Goal: Task Accomplishment & Management: Manage account settings

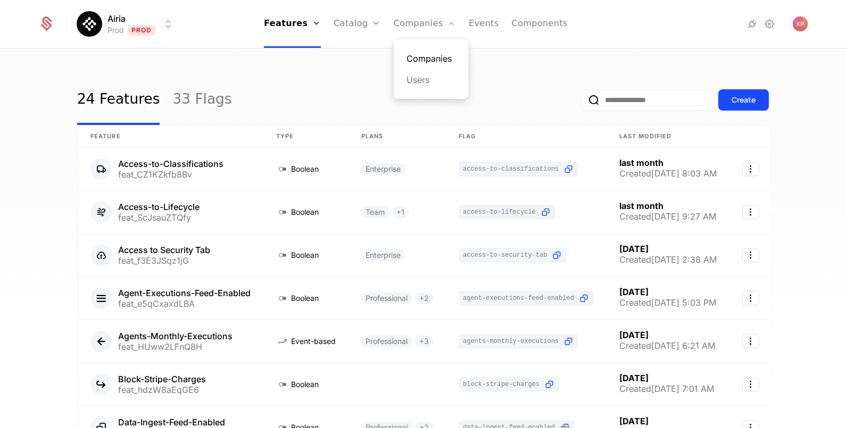
click at [404, 53] on div "Companies Users" at bounding box center [431, 69] width 75 height 60
click at [418, 59] on link "Companies" at bounding box center [431, 58] width 49 height 13
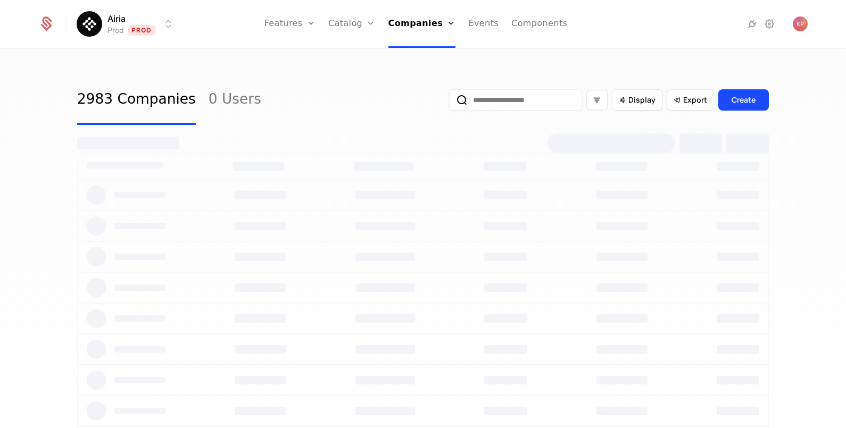
click at [517, 101] on input "email" at bounding box center [515, 99] width 133 height 21
paste input "**********"
type input "**********"
click at [449, 102] on button "submit" at bounding box center [449, 102] width 0 height 0
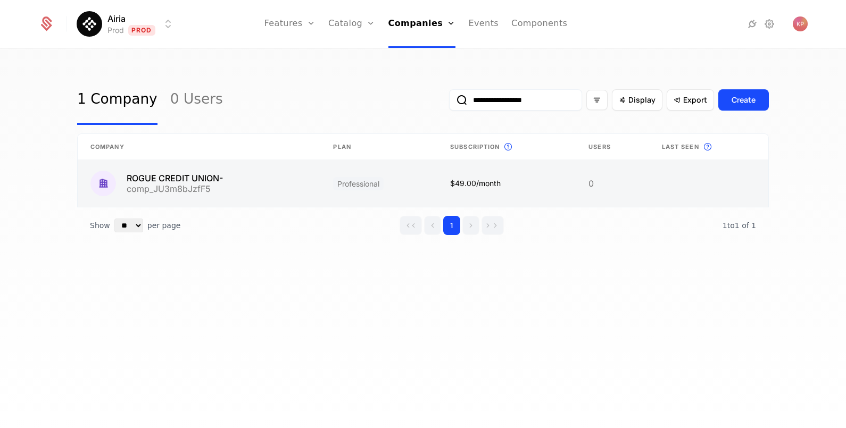
click at [218, 189] on link at bounding box center [199, 183] width 243 height 47
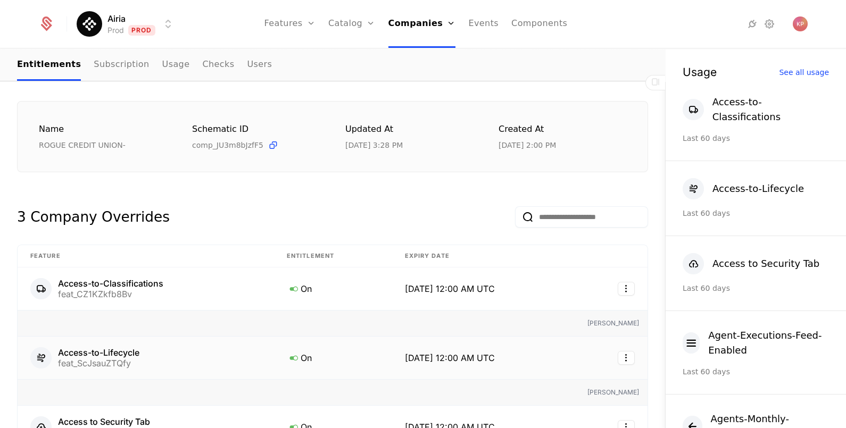
scroll to position [333, 0]
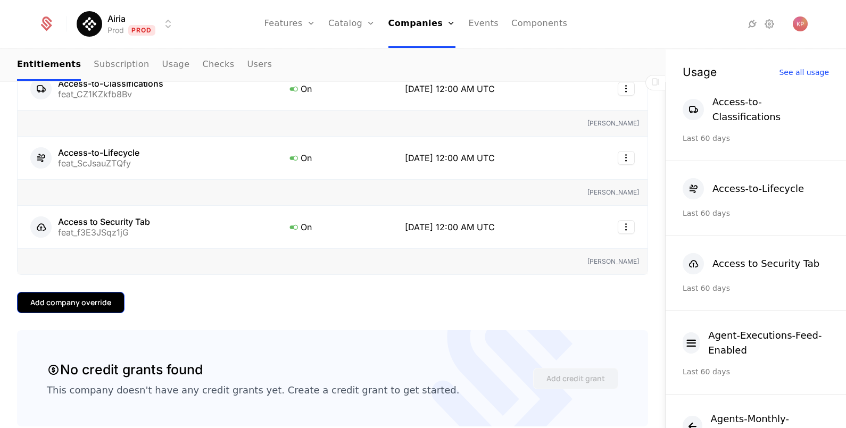
click at [107, 300] on div "Add company override" at bounding box center [70, 302] width 81 height 11
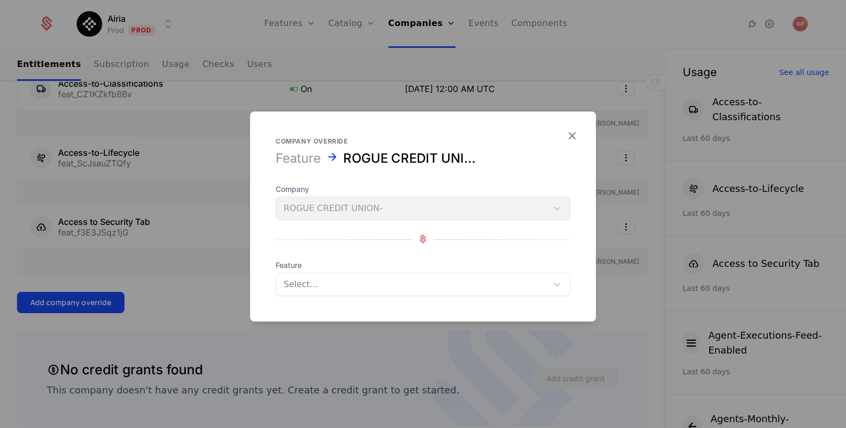
click at [356, 296] on form "Company override Feature ROGUE CREDIT UNION- Company ROGUE CREDIT UNION- Featur…" at bounding box center [423, 216] width 346 height 210
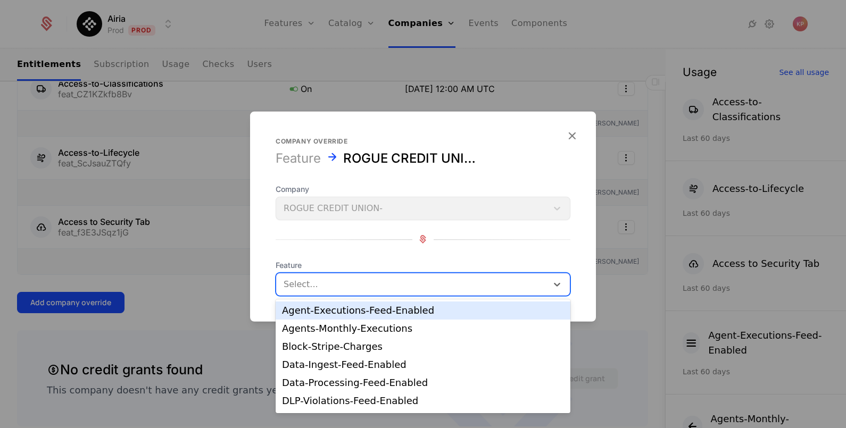
click at [360, 288] on div at bounding box center [412, 284] width 257 height 15
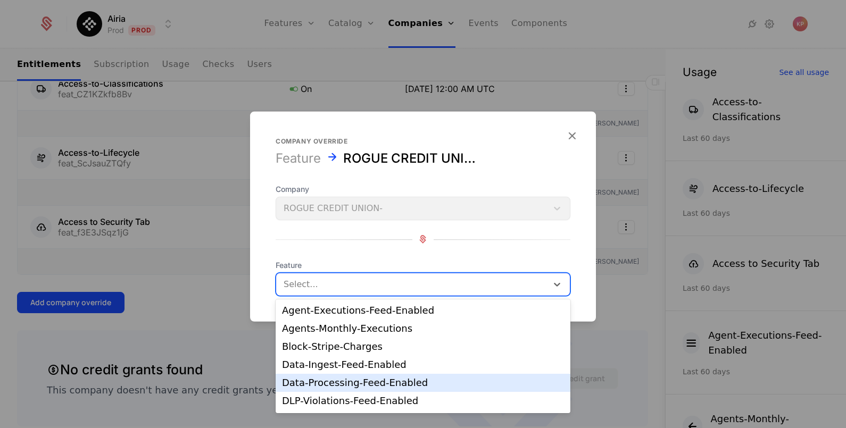
click at [368, 383] on div "Data-Processing-Feed-Enabled" at bounding box center [423, 383] width 282 height 10
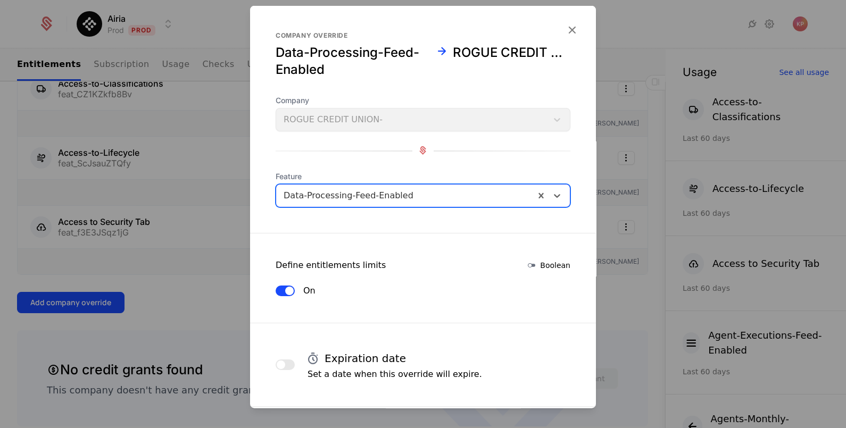
scroll to position [181, 0]
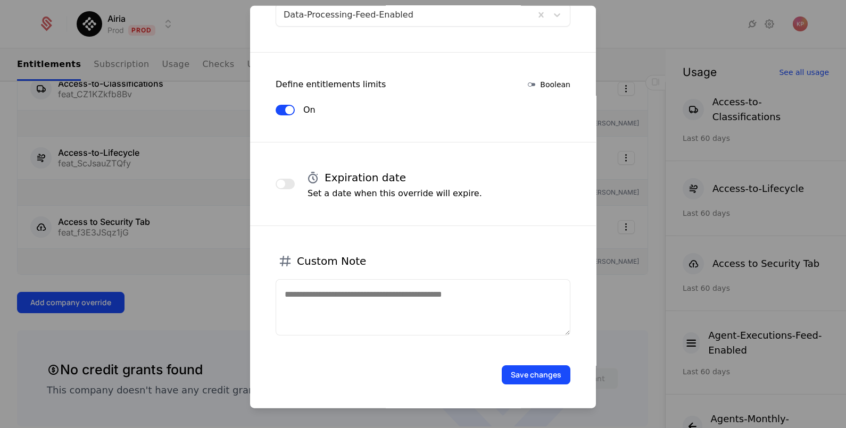
click at [535, 361] on div "Save changes" at bounding box center [423, 359] width 346 height 49
click at [534, 369] on button "Save changes" at bounding box center [536, 374] width 69 height 19
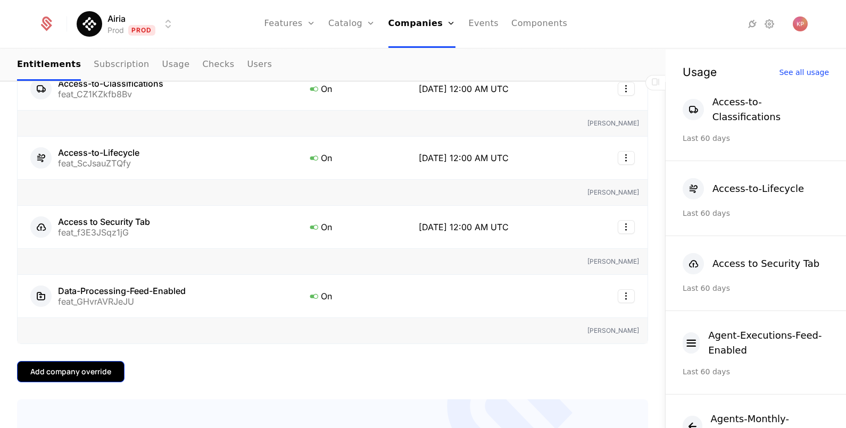
click at [96, 363] on button "Add company override" at bounding box center [71, 371] width 108 height 21
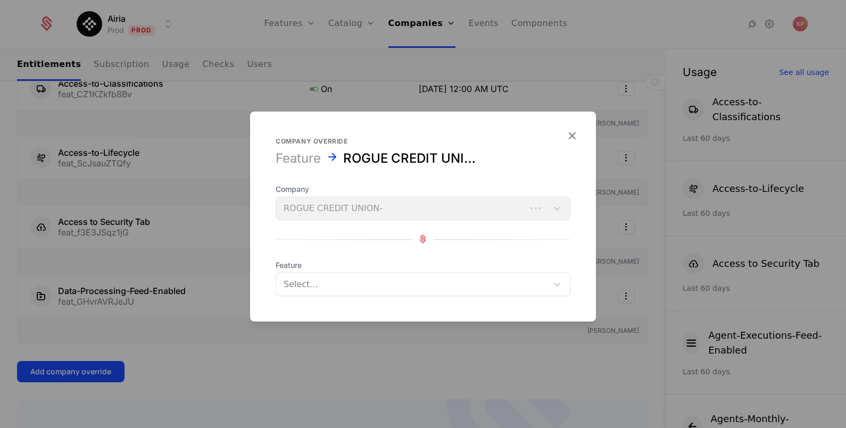
click at [342, 284] on div at bounding box center [412, 284] width 257 height 15
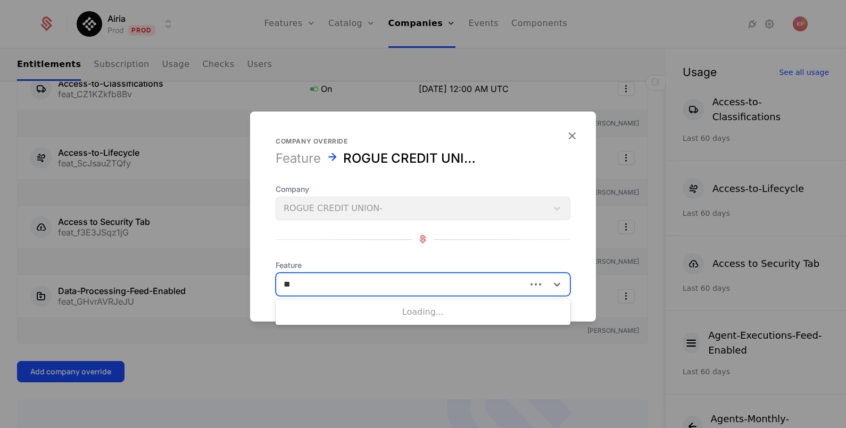
type input "***"
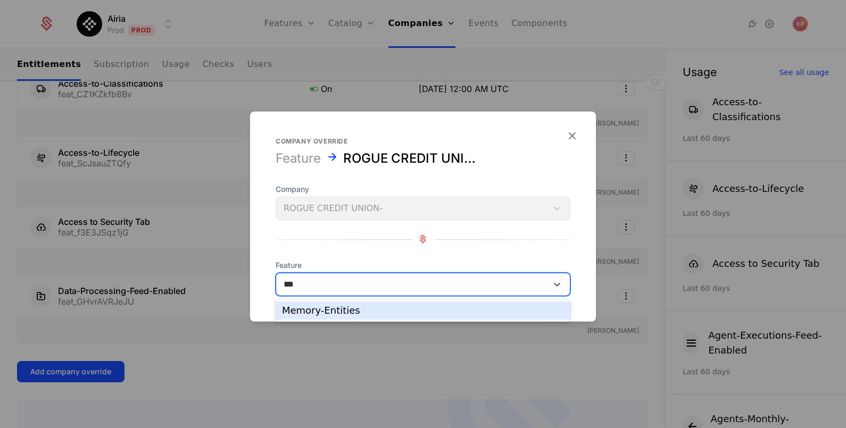
click at [349, 315] on div "Memory-Entities" at bounding box center [423, 311] width 282 height 10
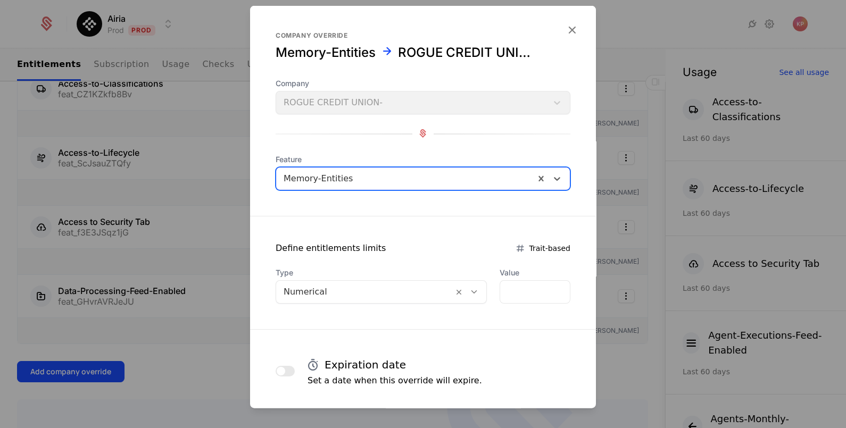
click at [354, 294] on div at bounding box center [365, 291] width 162 height 15
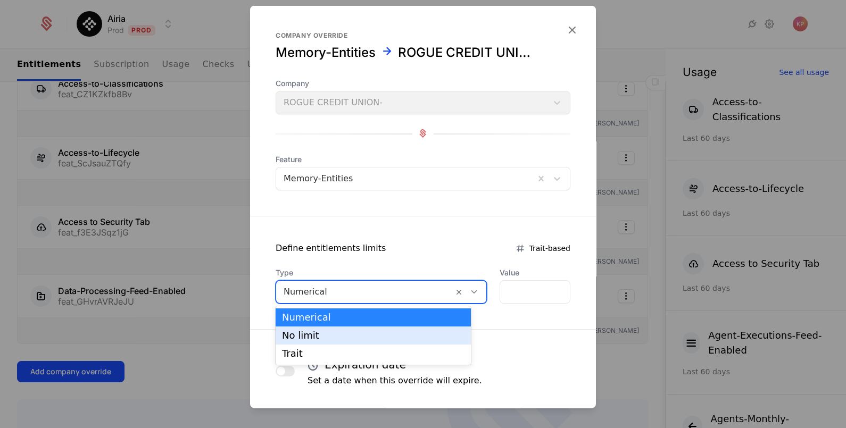
click at [354, 336] on div "No limit" at bounding box center [373, 336] width 183 height 10
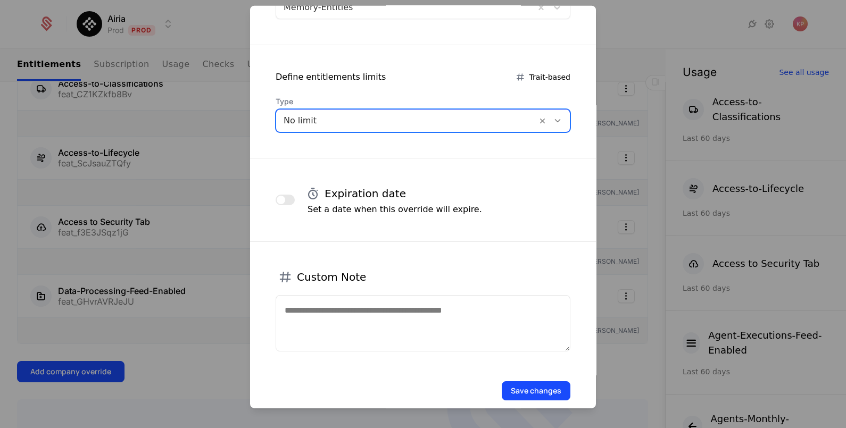
scroll to position [187, 0]
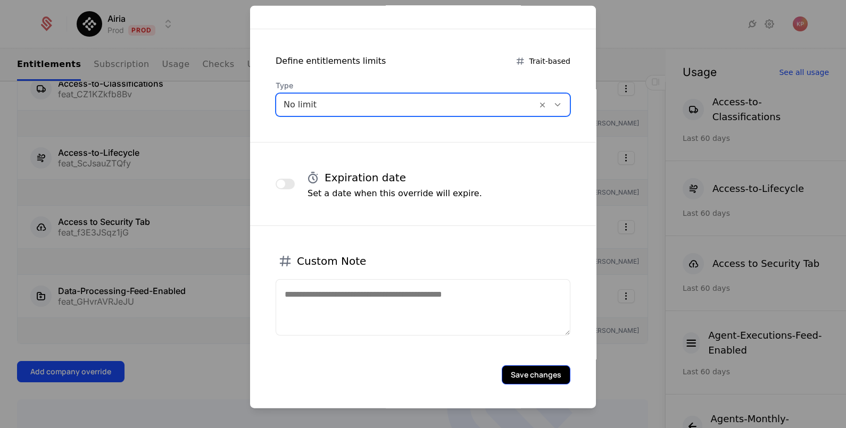
click at [508, 378] on button "Save changes" at bounding box center [536, 374] width 69 height 19
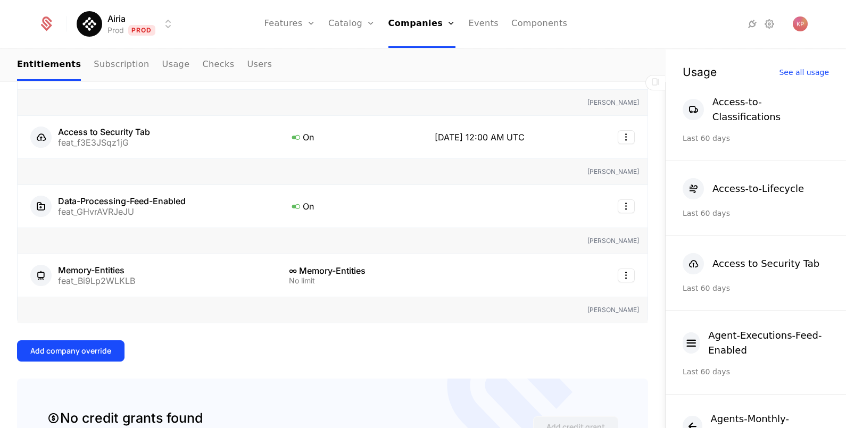
scroll to position [465, 0]
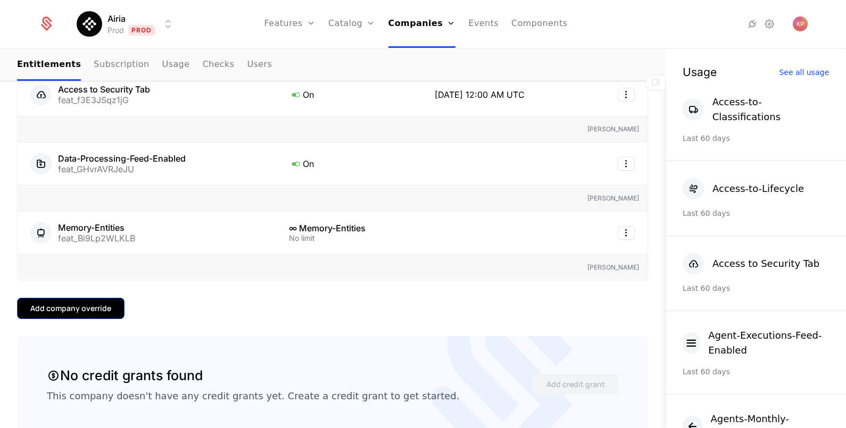
click at [96, 303] on div "Add company override" at bounding box center [70, 308] width 81 height 11
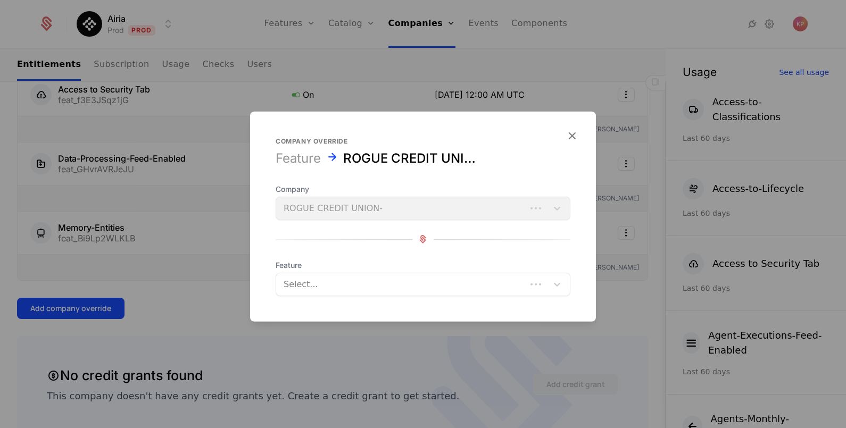
click at [346, 285] on div at bounding box center [401, 284] width 235 height 15
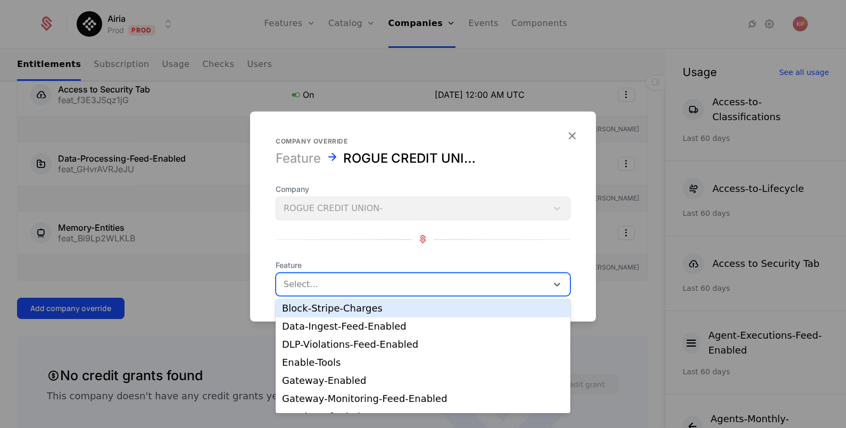
scroll to position [66, 0]
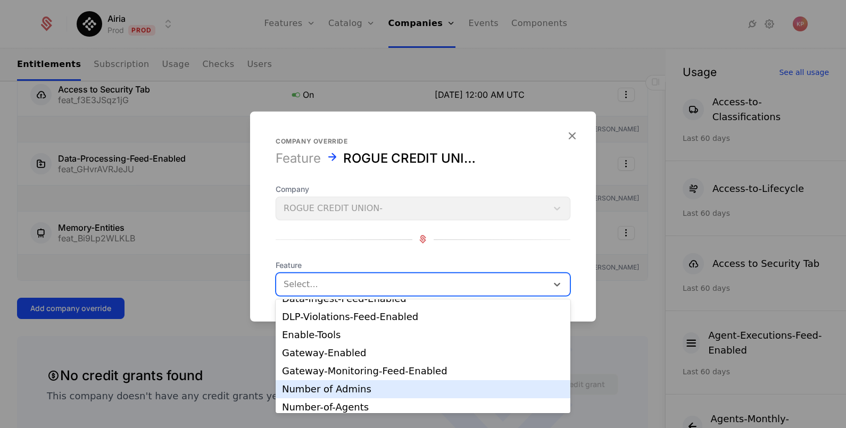
drag, startPoint x: 368, startPoint y: 388, endPoint x: 361, endPoint y: 338, distance: 50.5
click at [368, 386] on div "Number of Admins" at bounding box center [423, 390] width 282 height 10
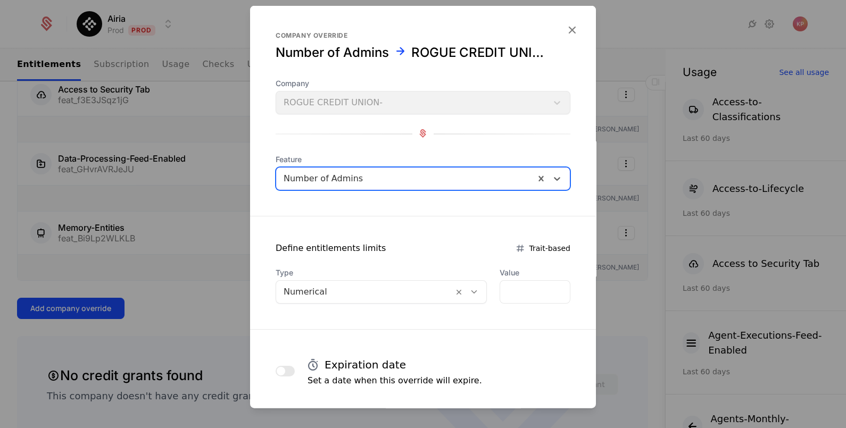
click at [359, 287] on div at bounding box center [365, 291] width 162 height 15
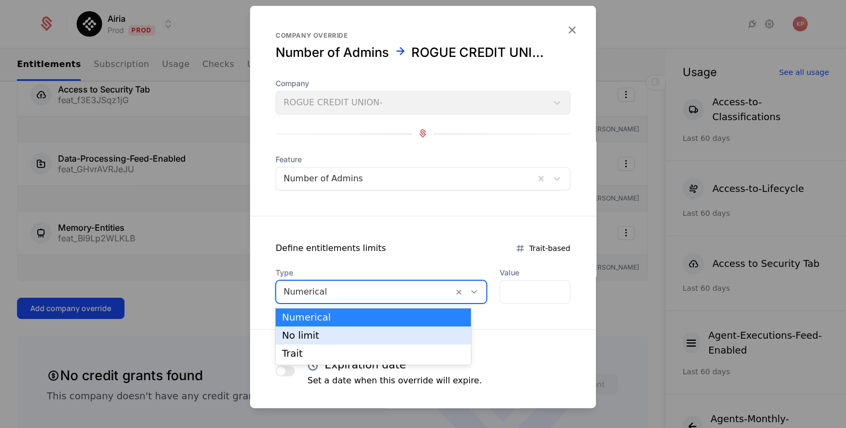
click at [353, 335] on div "No limit" at bounding box center [373, 336] width 183 height 10
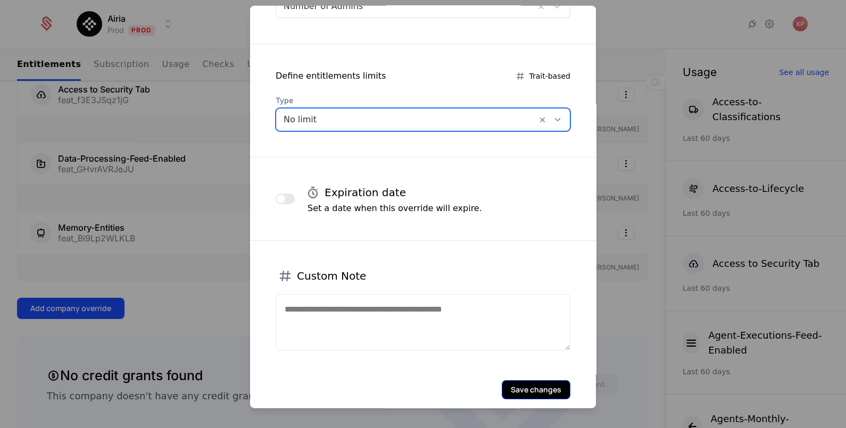
scroll to position [187, 0]
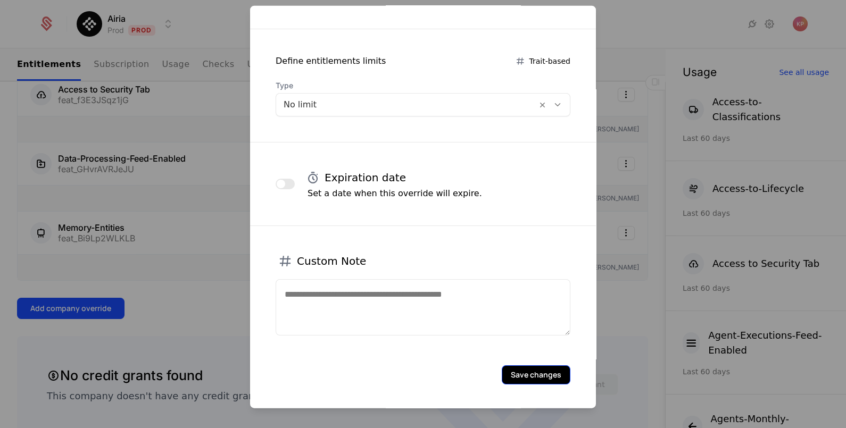
click at [512, 374] on button "Save changes" at bounding box center [536, 374] width 69 height 19
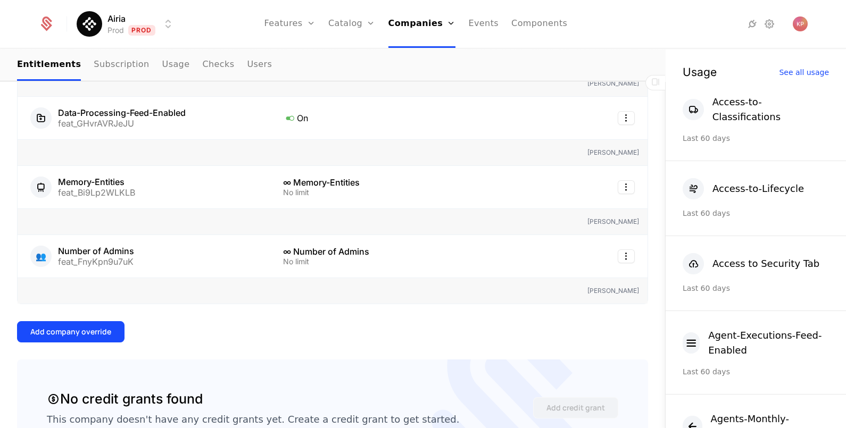
scroll to position [532, 0]
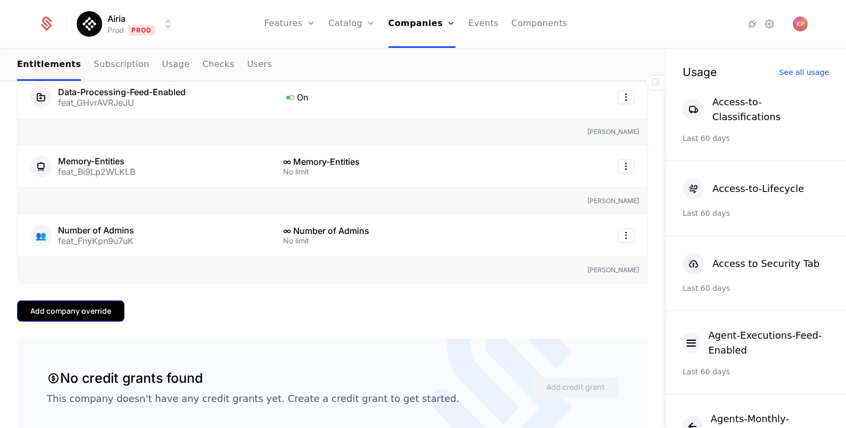
click at [98, 310] on button "Add company override" at bounding box center [71, 311] width 108 height 21
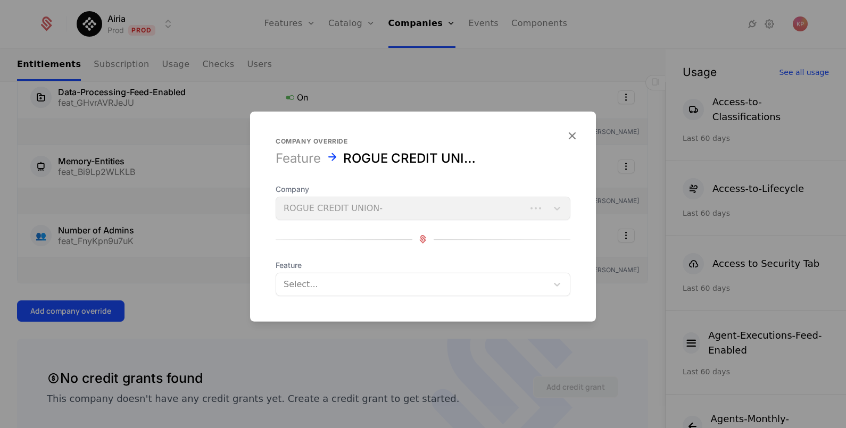
click at [327, 283] on div at bounding box center [412, 284] width 257 height 15
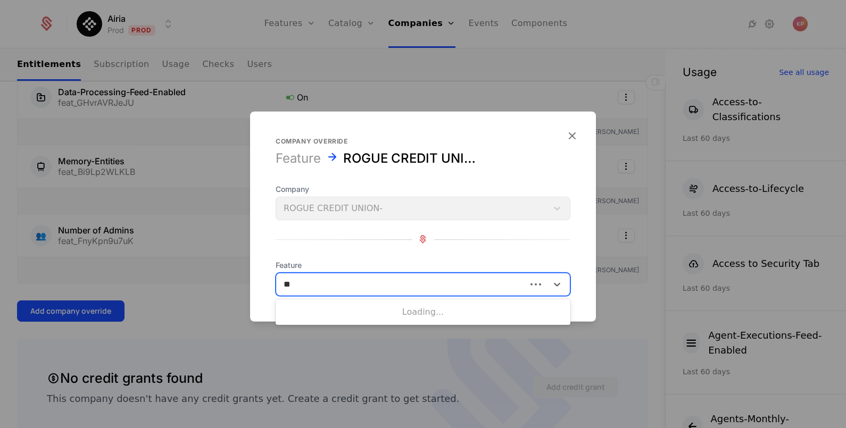
type input "***"
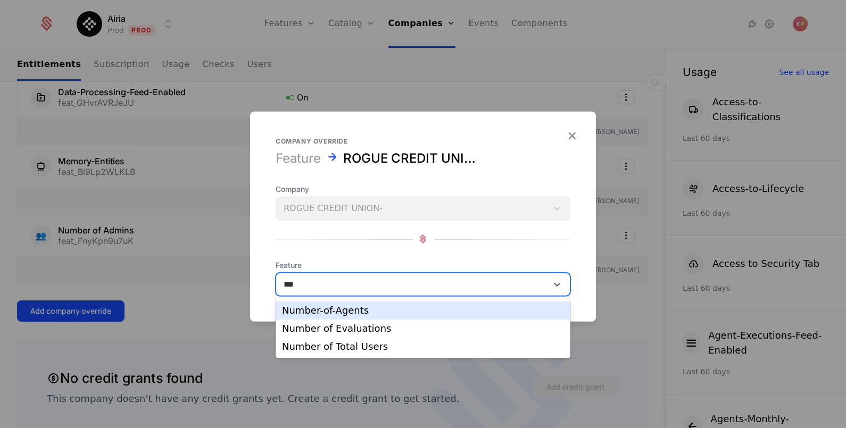
click at [381, 314] on div "Number-of-Agents" at bounding box center [423, 311] width 282 height 10
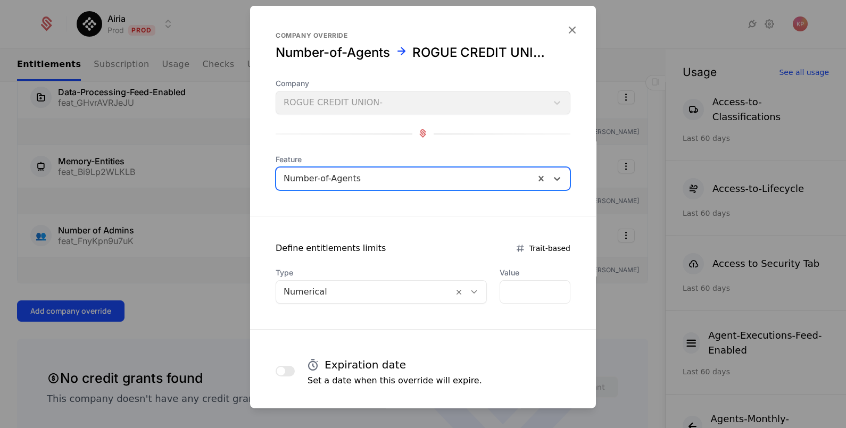
click at [372, 296] on div at bounding box center [365, 291] width 162 height 15
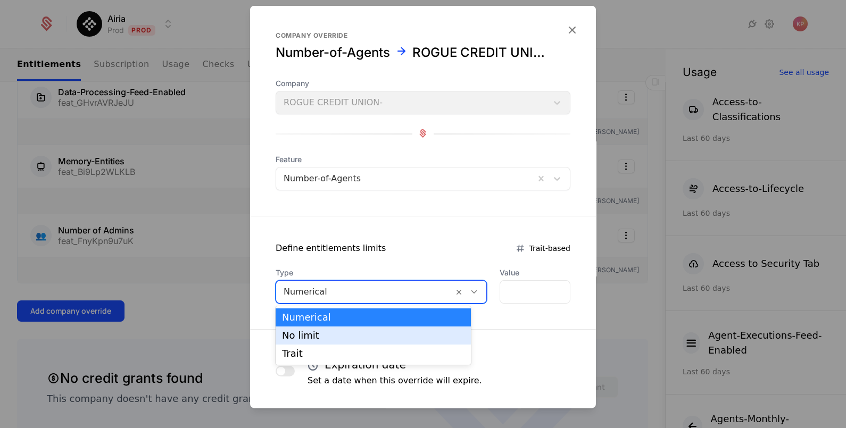
drag, startPoint x: 374, startPoint y: 338, endPoint x: 382, endPoint y: 335, distance: 9.3
click at [375, 338] on div "No limit" at bounding box center [373, 336] width 183 height 10
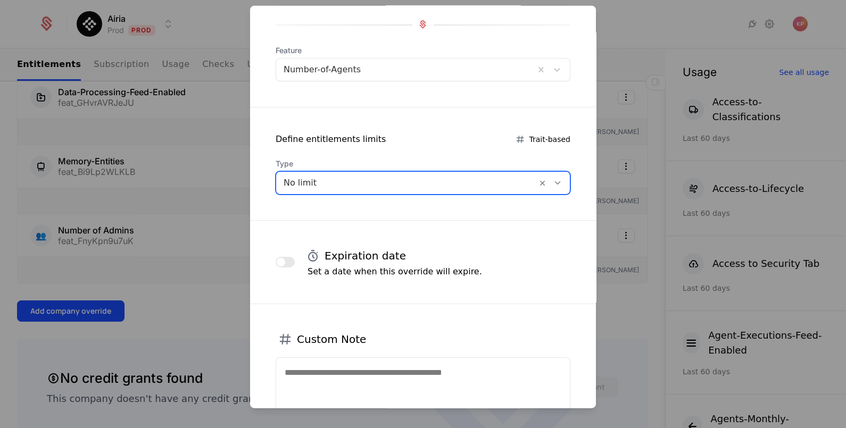
scroll to position [187, 0]
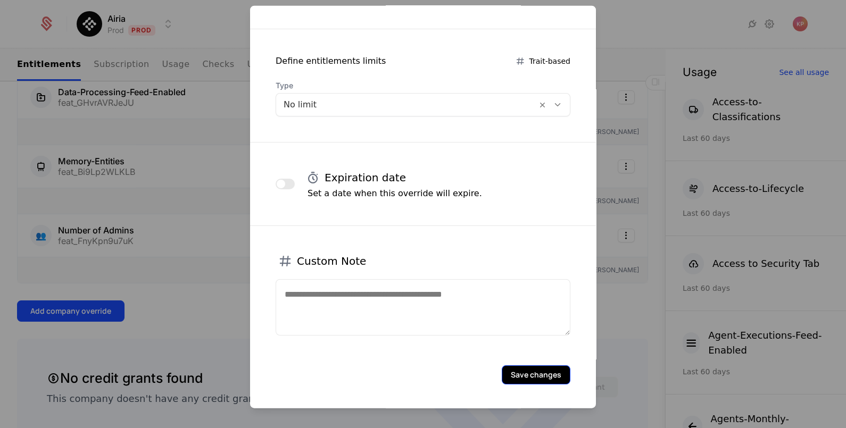
click at [507, 371] on button "Save changes" at bounding box center [536, 374] width 69 height 19
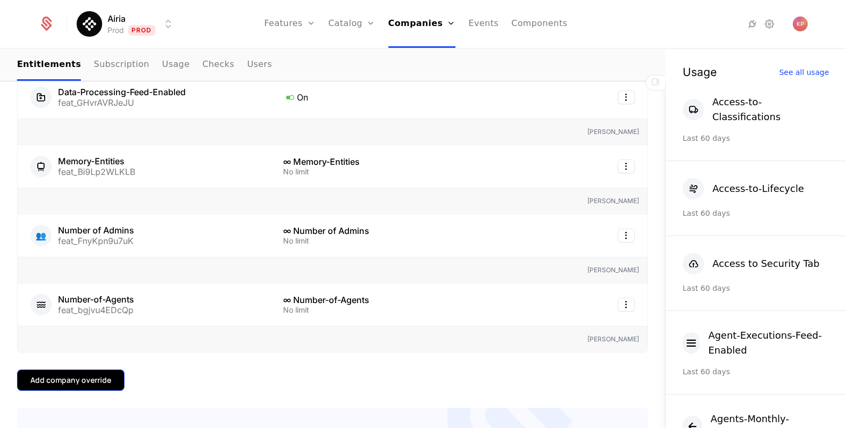
click at [108, 378] on div "Add company override" at bounding box center [70, 380] width 81 height 11
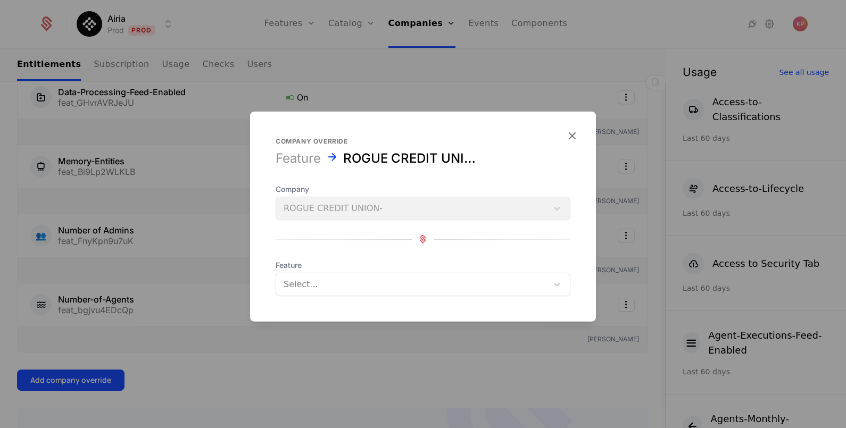
click at [348, 279] on div at bounding box center [412, 284] width 257 height 15
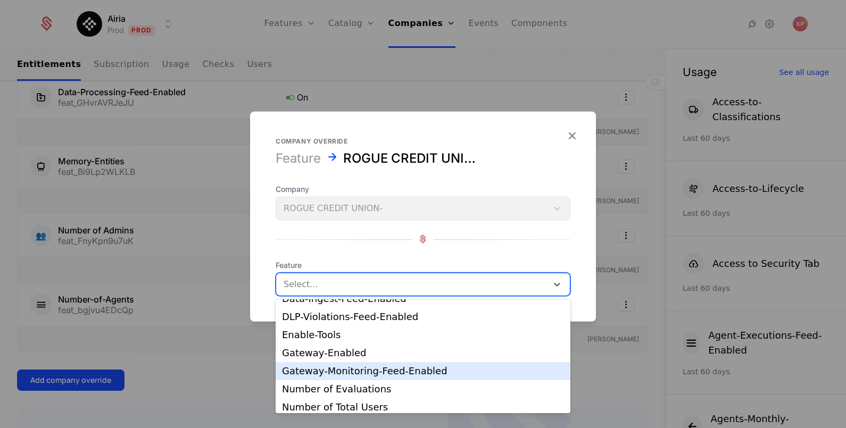
scroll to position [133, 0]
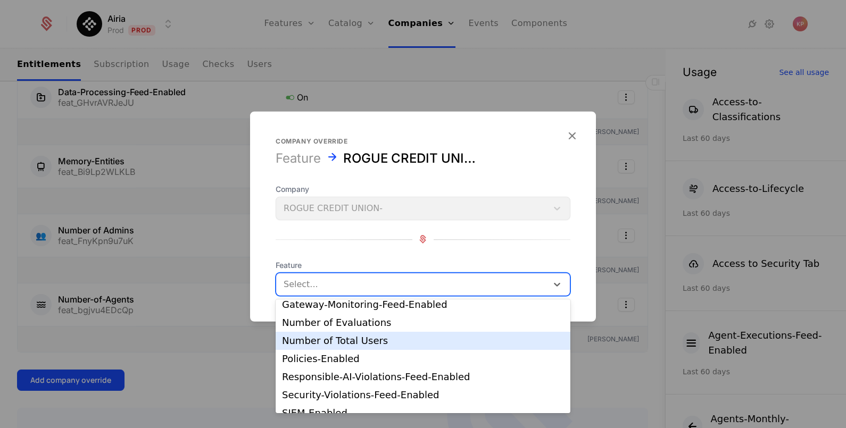
click at [407, 336] on div "Number of Total Users" at bounding box center [423, 341] width 282 height 10
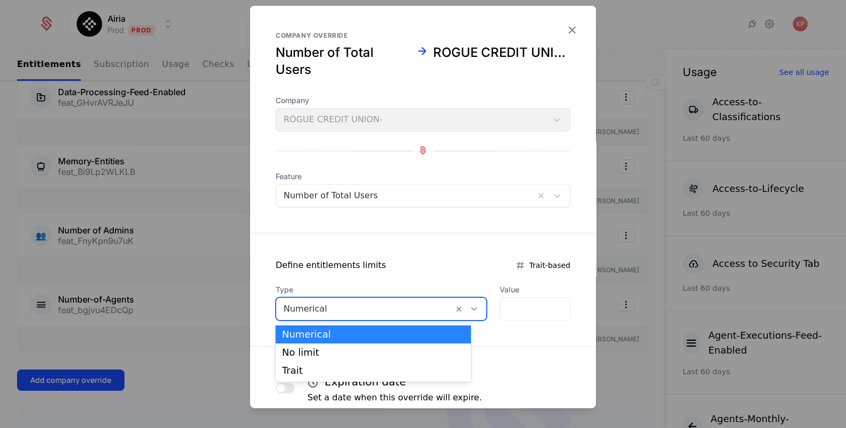
click at [396, 299] on div "Numerical" at bounding box center [364, 308] width 177 height 19
drag, startPoint x: 391, startPoint y: 349, endPoint x: 413, endPoint y: 339, distance: 23.8
click at [391, 349] on div "No limit" at bounding box center [373, 353] width 183 height 10
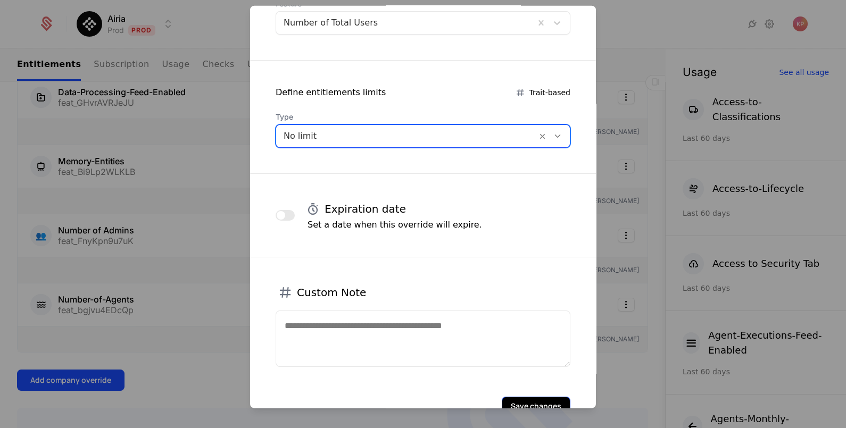
scroll to position [204, 0]
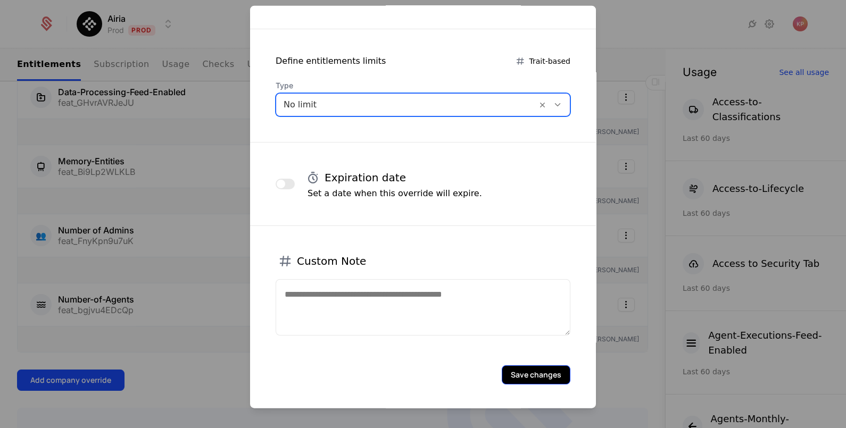
click at [519, 365] on button "Save changes" at bounding box center [536, 374] width 69 height 19
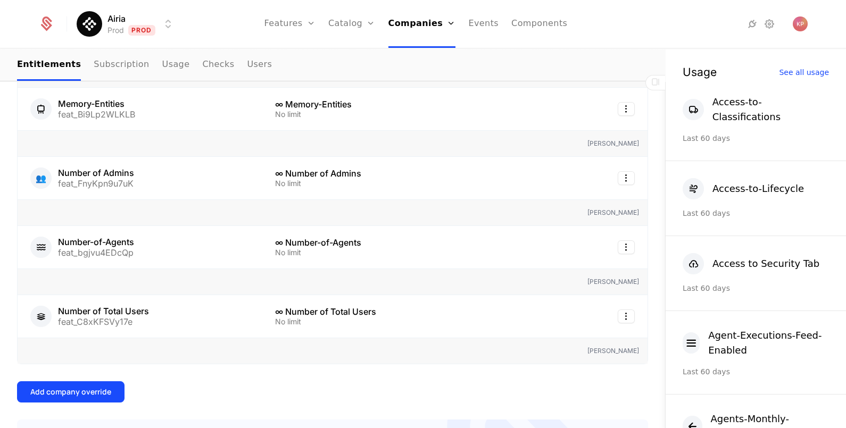
scroll to position [599, 0]
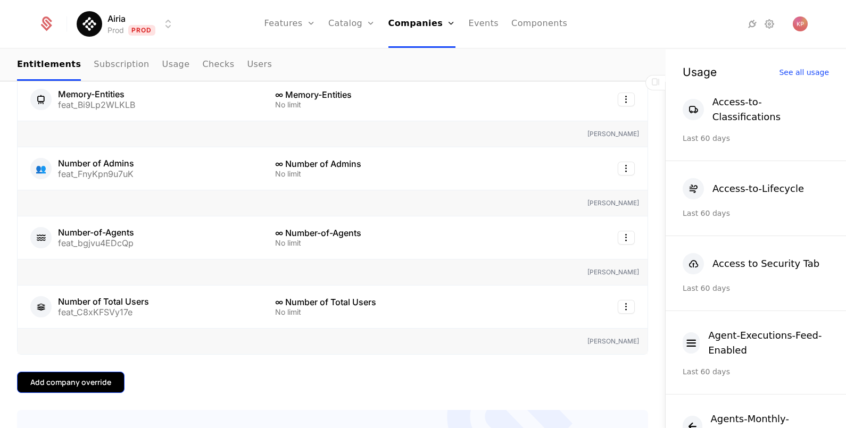
click at [87, 377] on div "Add company override" at bounding box center [70, 382] width 81 height 11
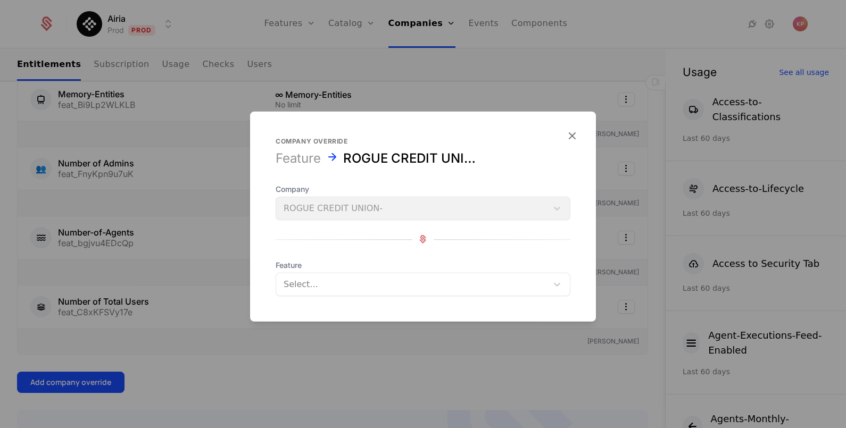
click at [381, 290] on div at bounding box center [412, 284] width 257 height 15
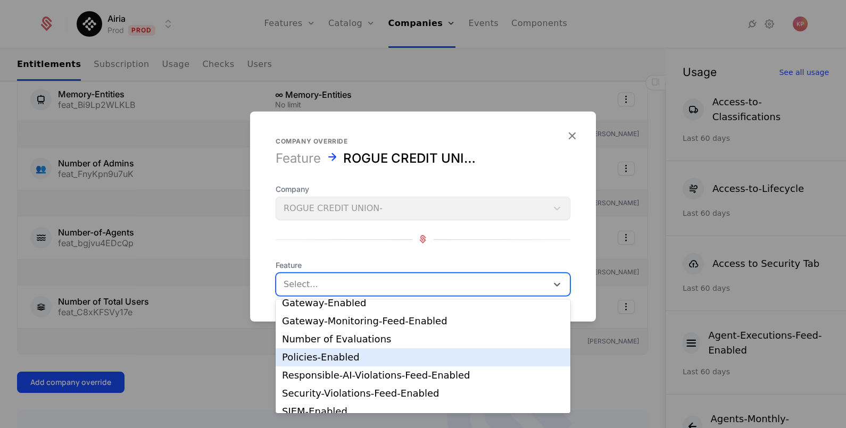
scroll to position [133, 0]
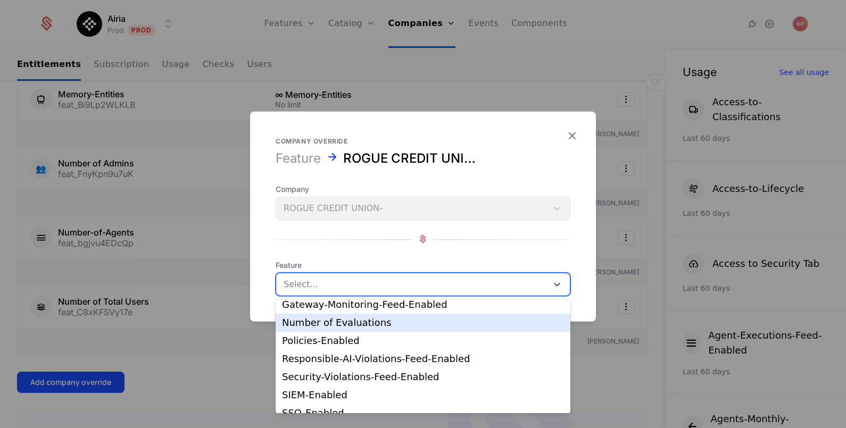
click at [416, 327] on div "Number of Evaluations" at bounding box center [423, 323] width 295 height 18
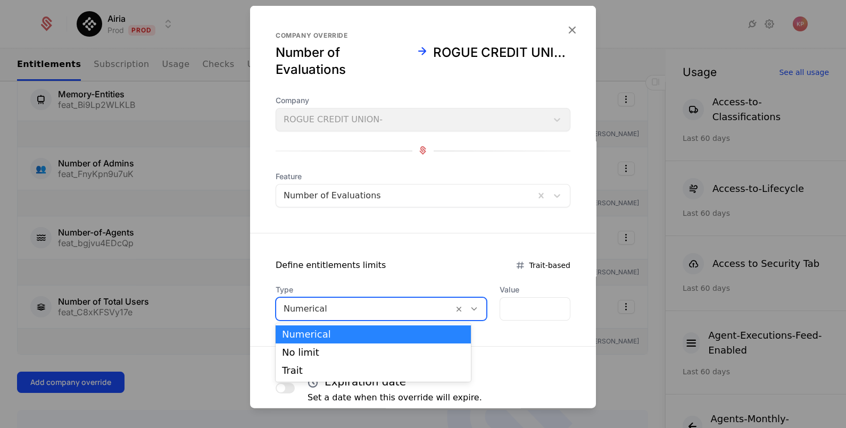
drag, startPoint x: 388, startPoint y: 310, endPoint x: 388, endPoint y: 338, distance: 27.7
click at [388, 310] on div at bounding box center [365, 308] width 162 height 15
click at [388, 351] on div "No limit" at bounding box center [373, 353] width 183 height 10
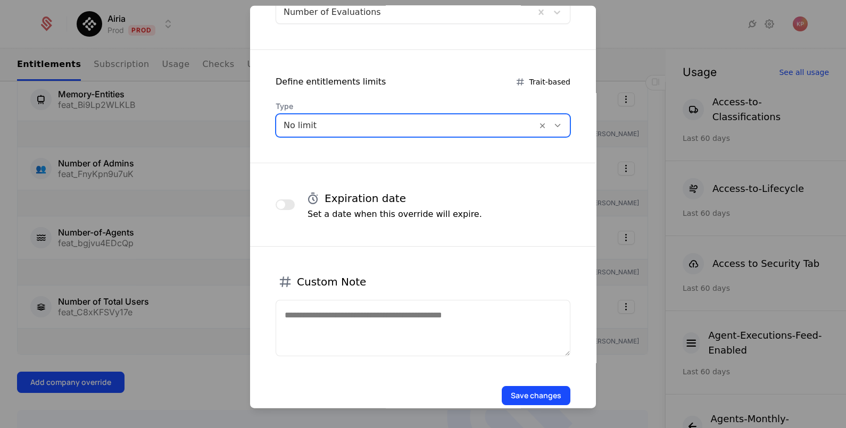
scroll to position [200, 0]
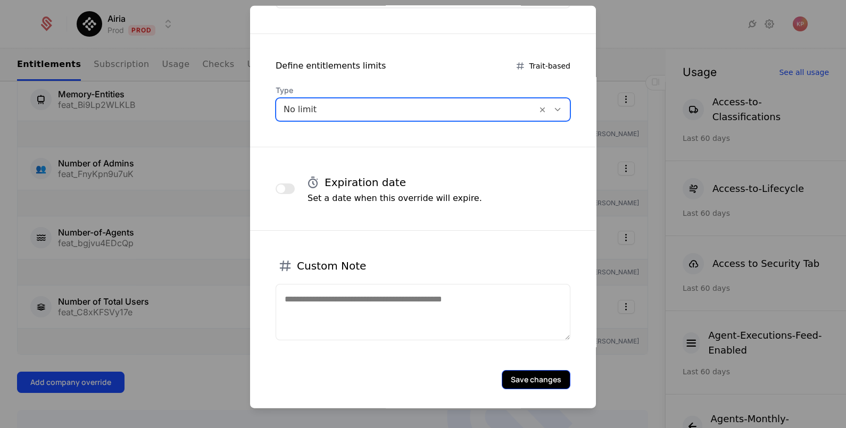
click at [527, 378] on button "Save changes" at bounding box center [536, 379] width 69 height 19
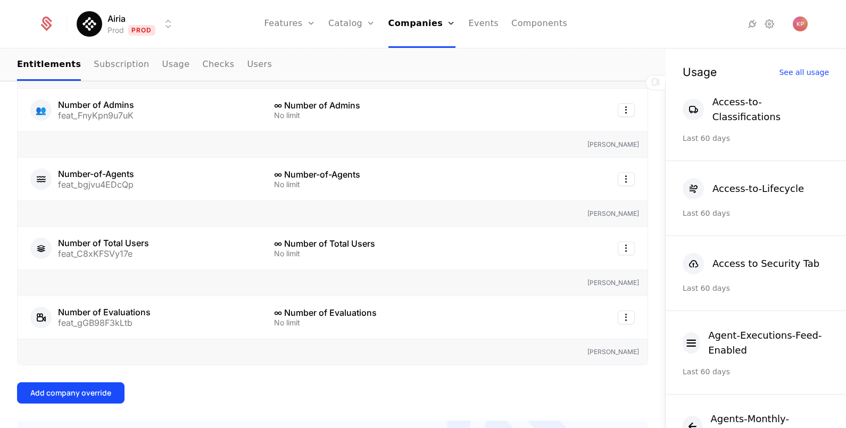
scroll to position [732, 0]
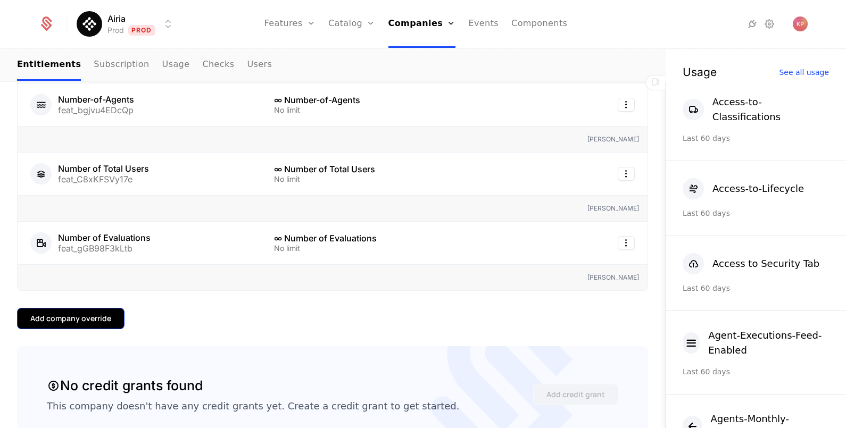
drag, startPoint x: 93, startPoint y: 319, endPoint x: 99, endPoint y: 319, distance: 6.4
click at [99, 319] on div "Add company override" at bounding box center [70, 318] width 81 height 11
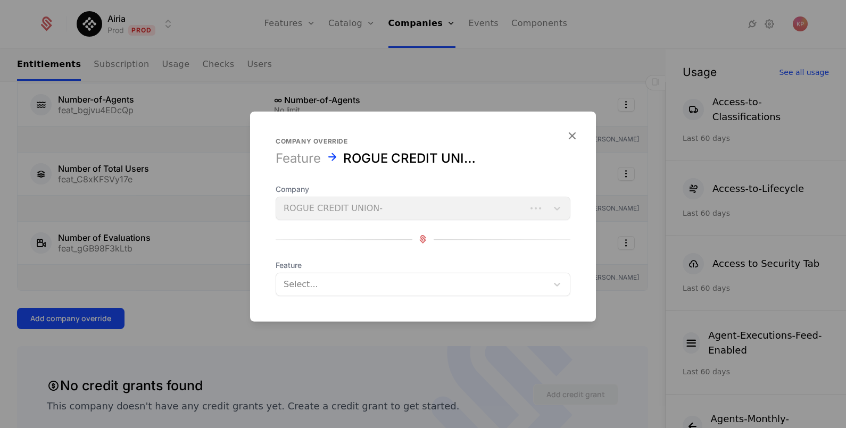
click at [412, 295] on form "Company override Feature ROGUE CREDIT UNION- Company ROGUE CREDIT UNION- Featur…" at bounding box center [423, 216] width 346 height 210
click at [409, 286] on div at bounding box center [412, 284] width 257 height 15
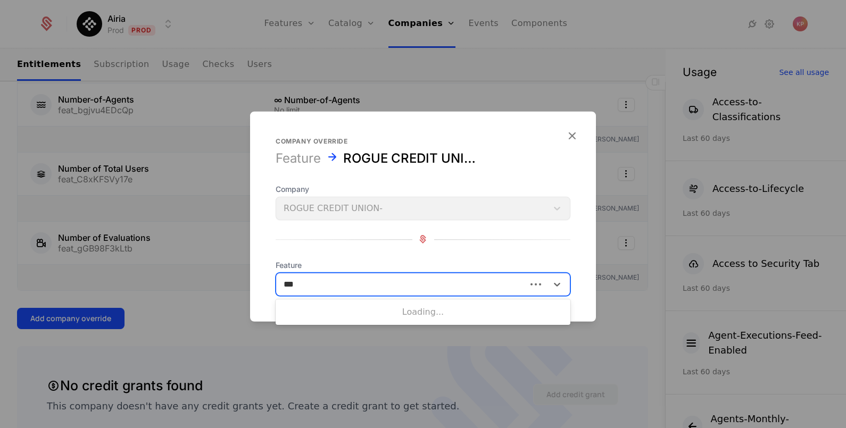
type input "****"
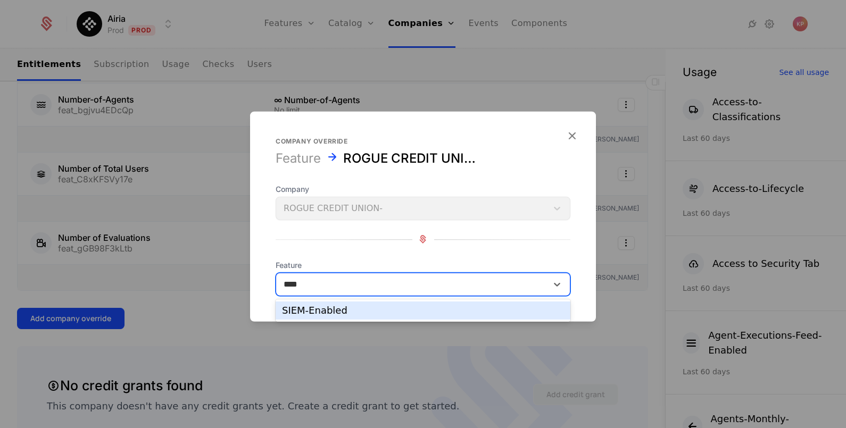
click at [392, 306] on div "SIEM-Enabled" at bounding box center [423, 311] width 295 height 18
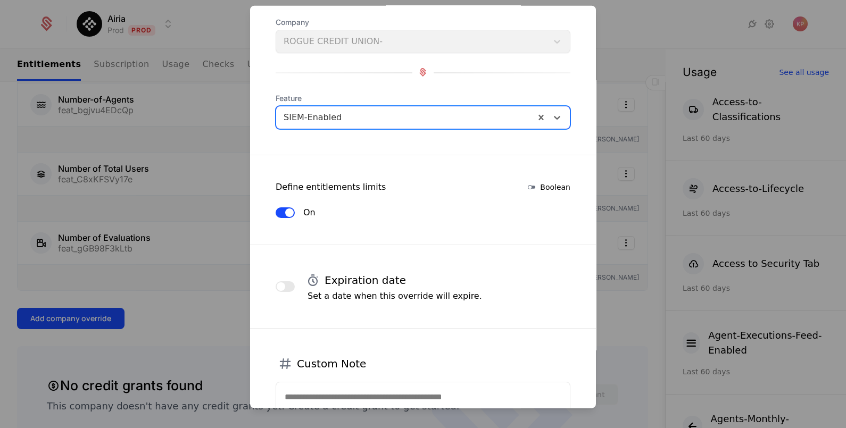
scroll to position [133, 0]
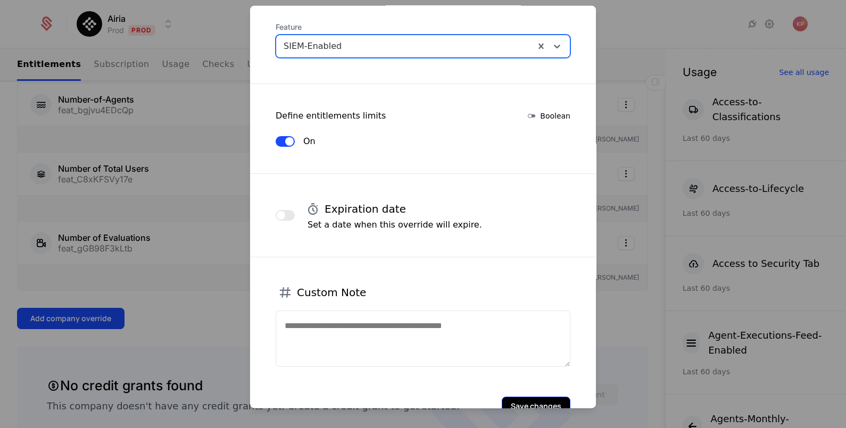
click at [522, 404] on button "Save changes" at bounding box center [536, 405] width 69 height 19
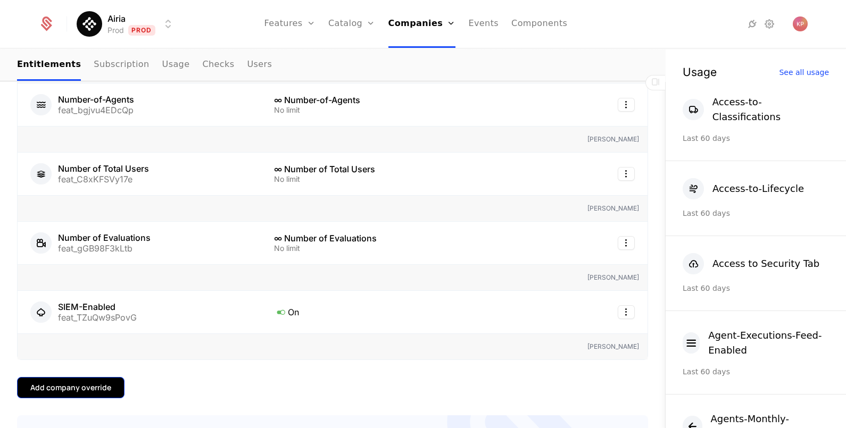
click at [104, 385] on div "Add company override" at bounding box center [70, 388] width 81 height 11
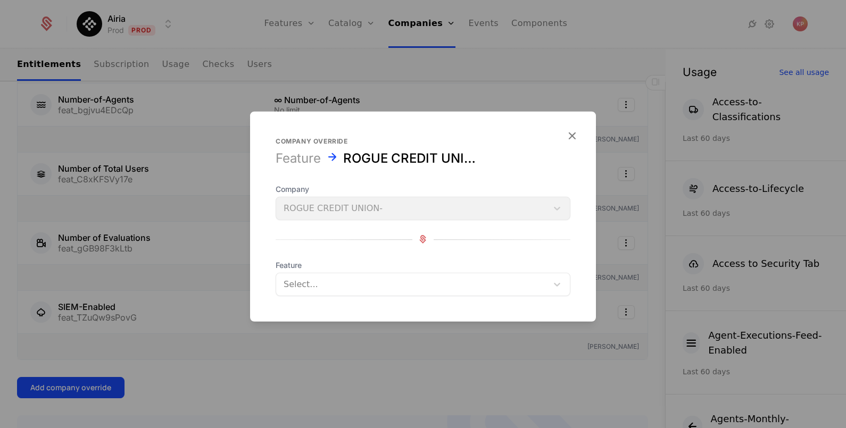
drag, startPoint x: 322, startPoint y: 287, endPoint x: 317, endPoint y: 286, distance: 5.3
click at [323, 286] on div at bounding box center [412, 284] width 257 height 15
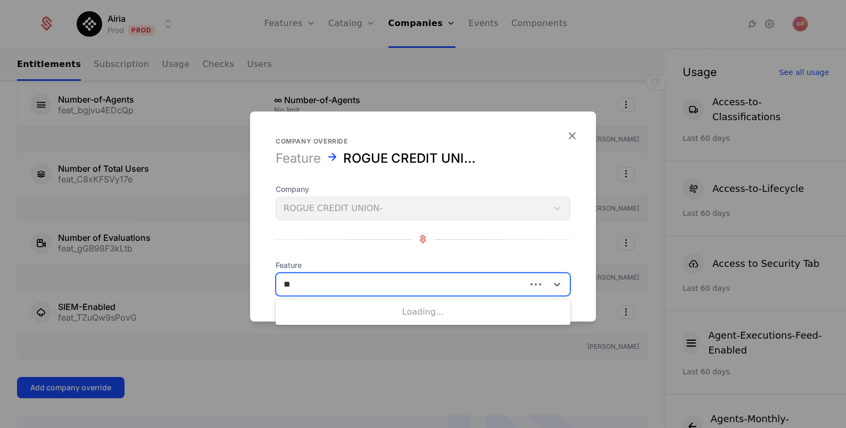
type input "***"
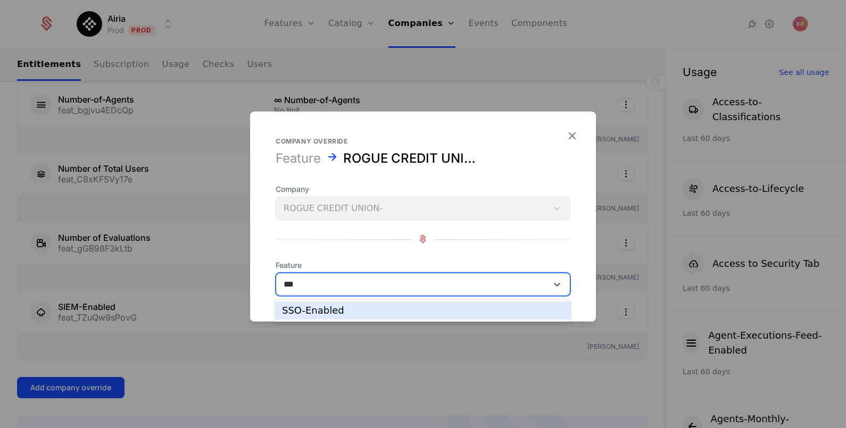
click at [341, 311] on div "SSO-Enabled" at bounding box center [423, 311] width 282 height 10
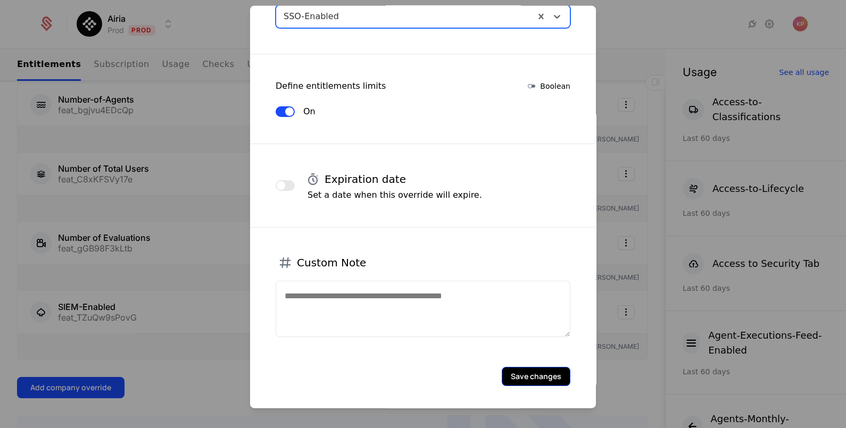
scroll to position [164, 0]
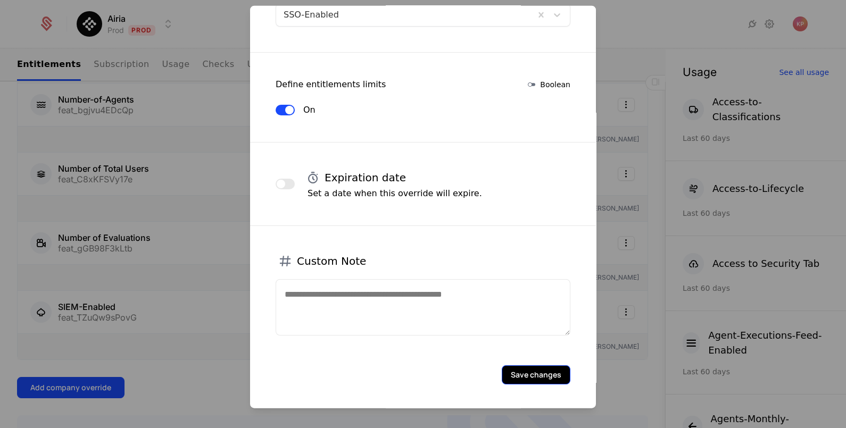
click at [534, 369] on button "Save changes" at bounding box center [536, 374] width 69 height 19
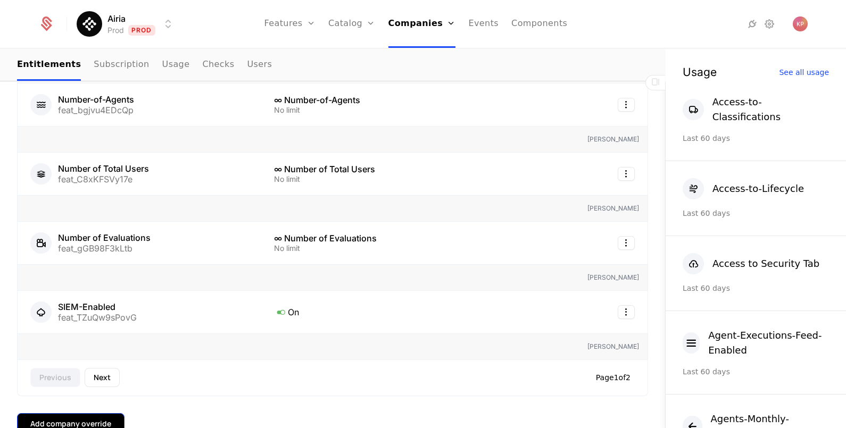
click at [112, 417] on button "Add company override" at bounding box center [71, 424] width 108 height 21
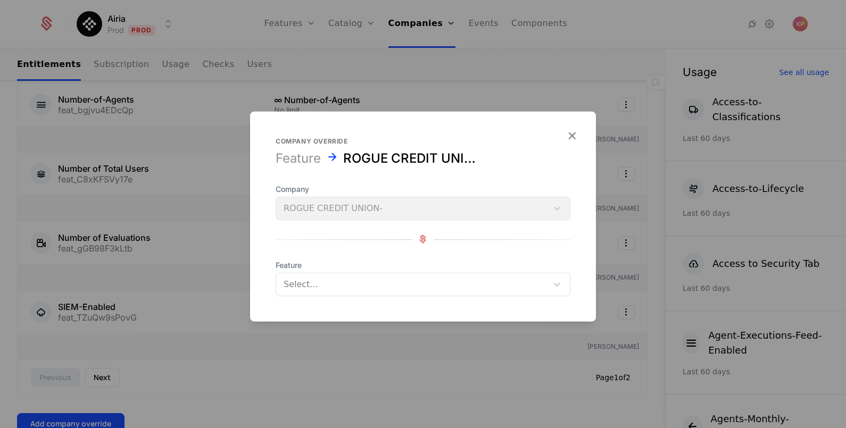
click at [338, 270] on div "Feature Select..." at bounding box center [423, 278] width 295 height 36
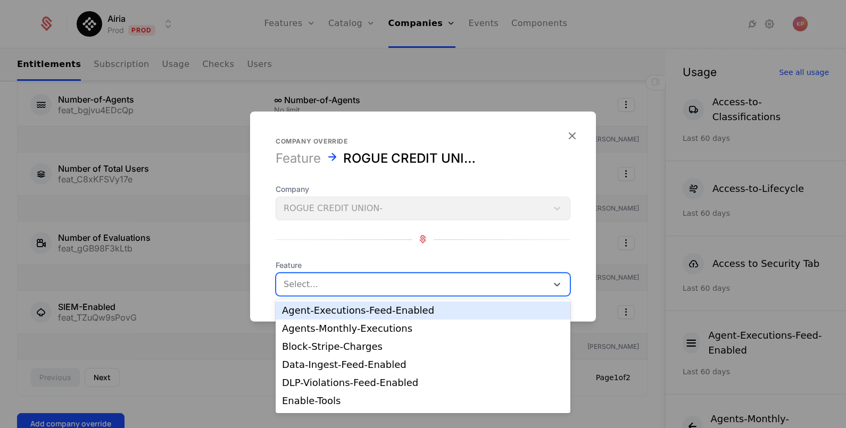
click at [343, 283] on div at bounding box center [412, 284] width 257 height 15
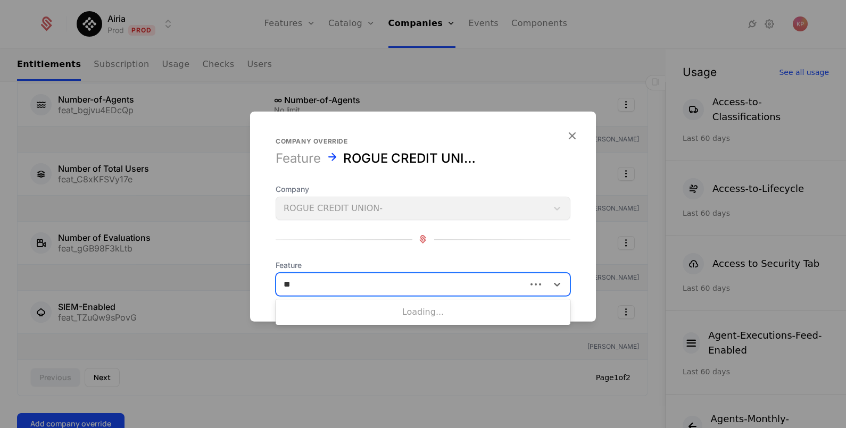
type input "***"
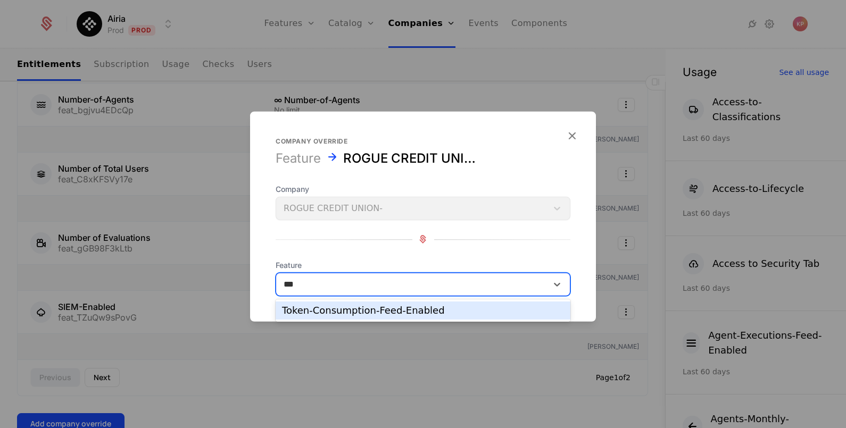
click at [394, 312] on div "Token-Consumption-Feed-Enabled" at bounding box center [423, 311] width 282 height 10
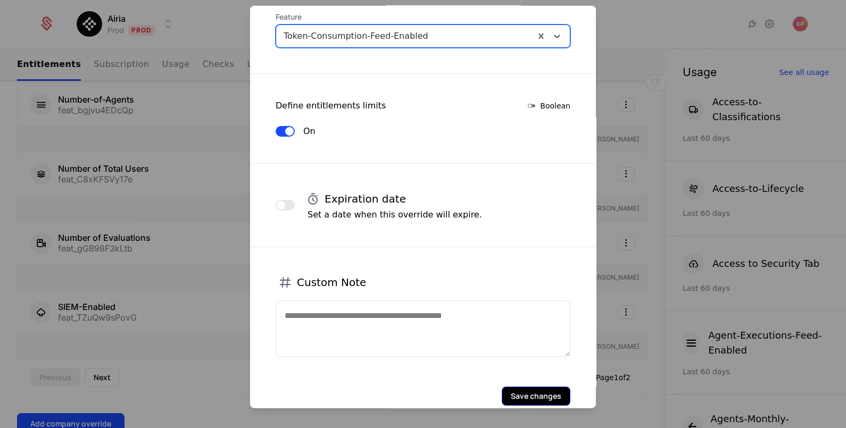
scroll to position [181, 0]
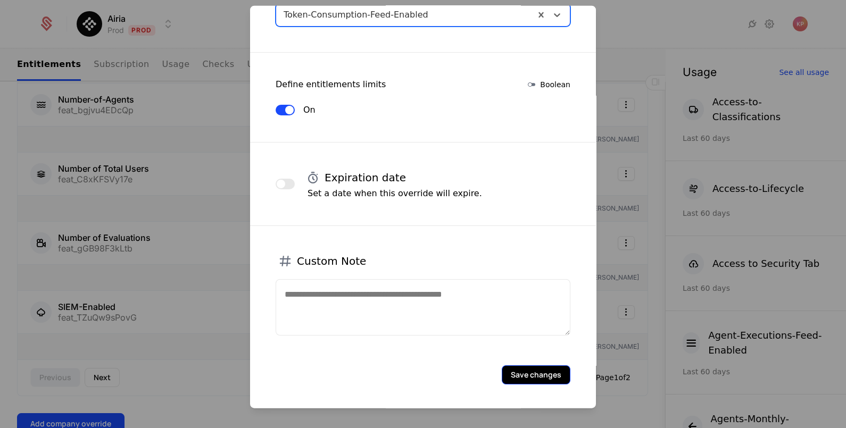
click at [519, 369] on button "Save changes" at bounding box center [536, 374] width 69 height 19
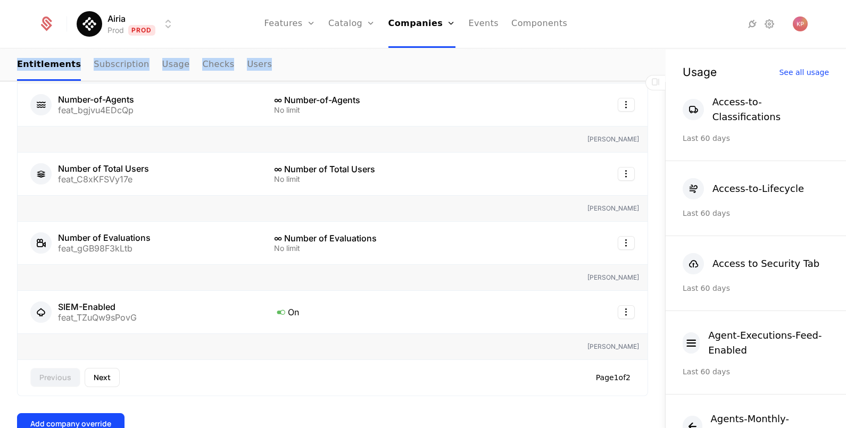
click at [0, 264] on html "Airia Prod Prod Features Features Flags Catalog Plans Add Ons Credits Configura…" at bounding box center [423, 214] width 846 height 428
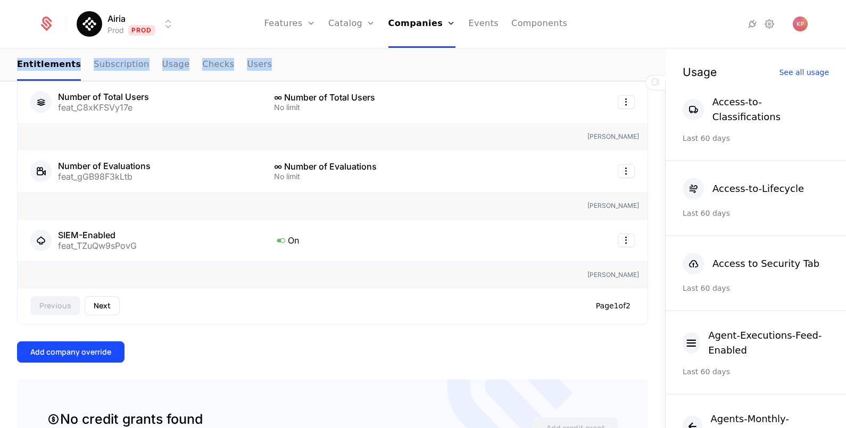
scroll to position [864, 0]
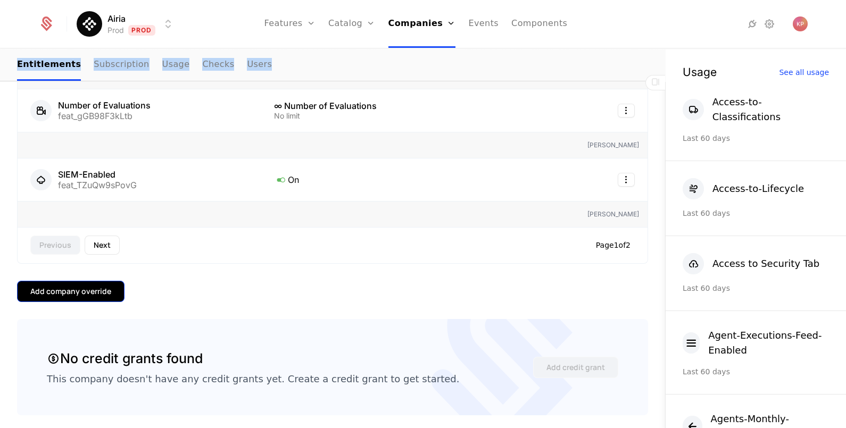
click at [59, 292] on div "Add company override" at bounding box center [70, 291] width 81 height 11
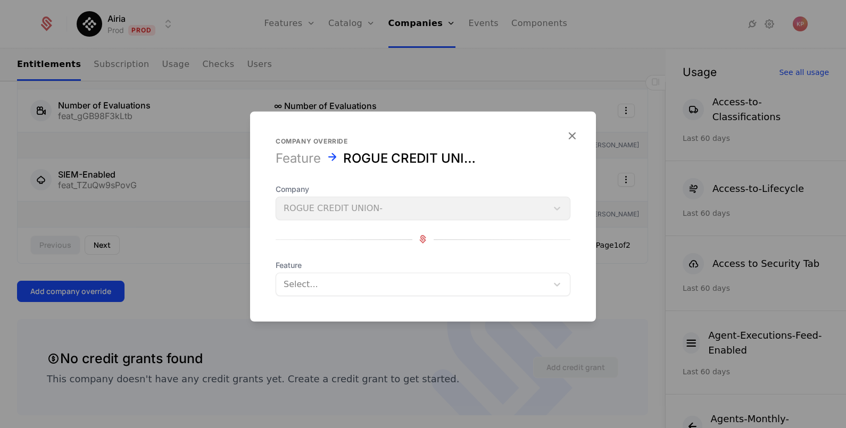
click at [349, 282] on div at bounding box center [412, 284] width 257 height 15
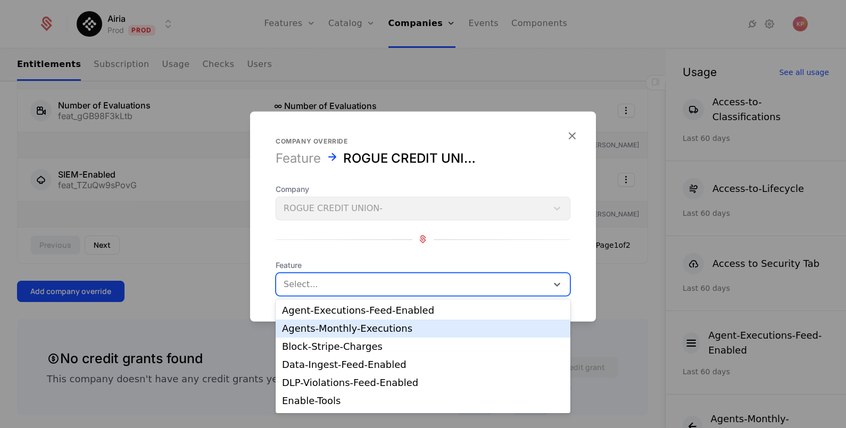
scroll to position [107, 0]
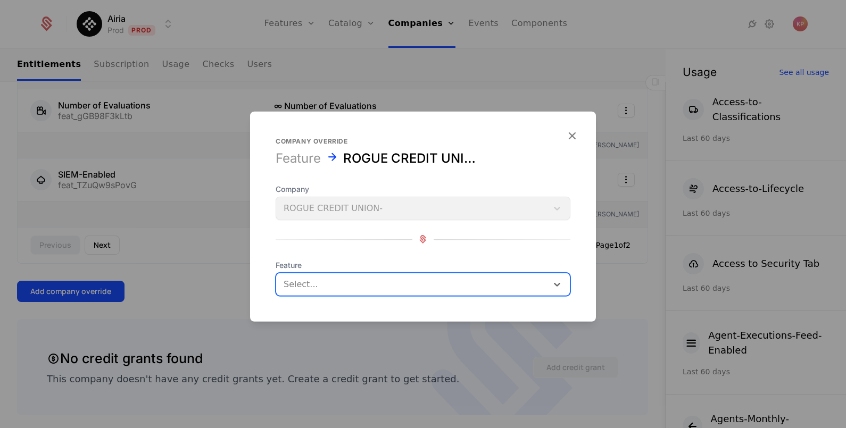
click at [363, 290] on div at bounding box center [412, 284] width 257 height 15
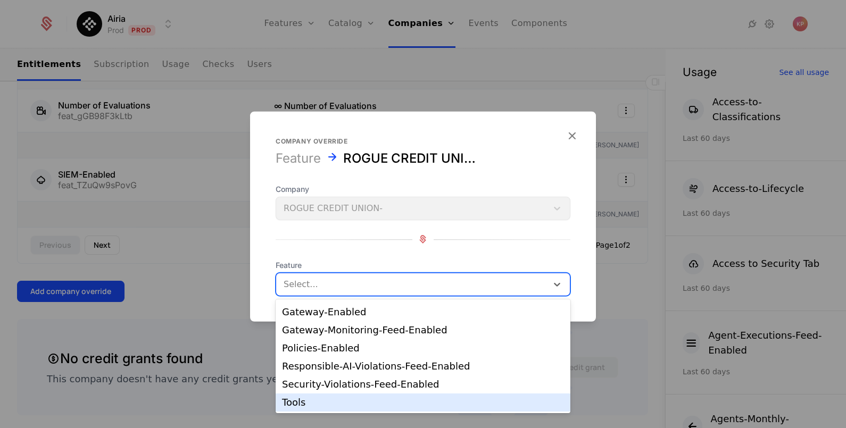
drag, startPoint x: 376, startPoint y: 401, endPoint x: 398, endPoint y: 387, distance: 26.6
click at [377, 401] on div "Tools" at bounding box center [423, 403] width 282 height 10
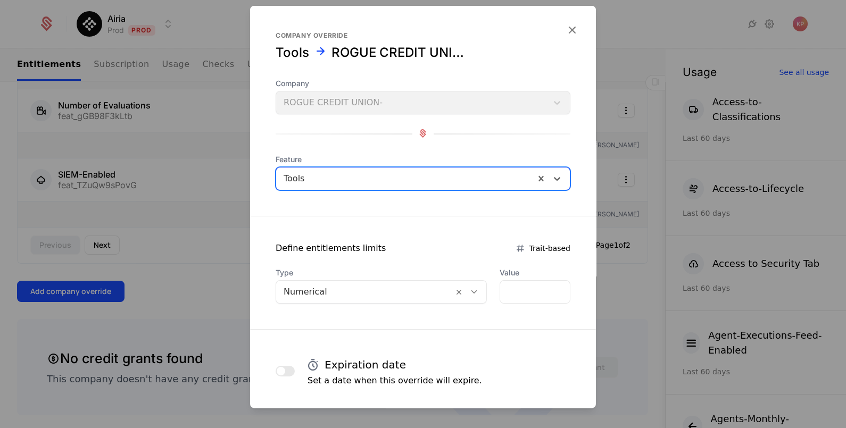
click at [421, 301] on div "Numerical" at bounding box center [381, 291] width 211 height 23
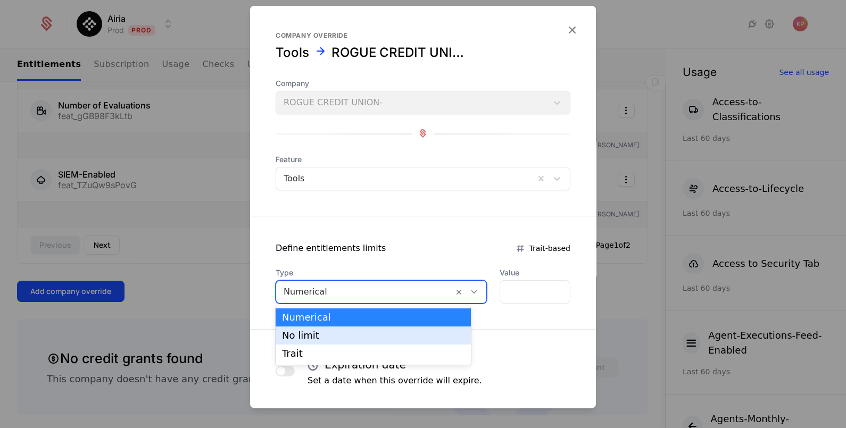
click at [416, 341] on div "No limit" at bounding box center [373, 336] width 195 height 18
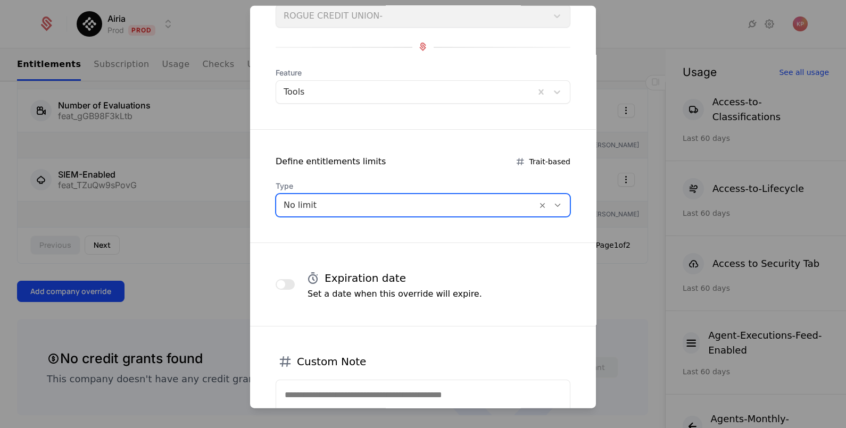
scroll to position [187, 0]
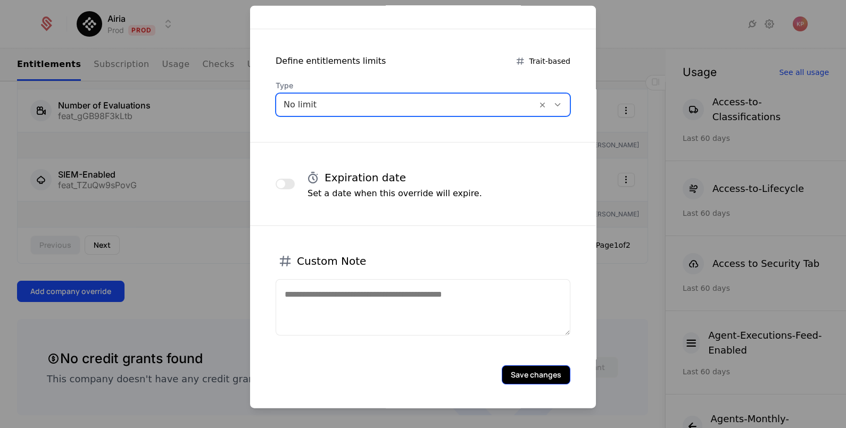
click at [505, 373] on button "Save changes" at bounding box center [536, 374] width 69 height 19
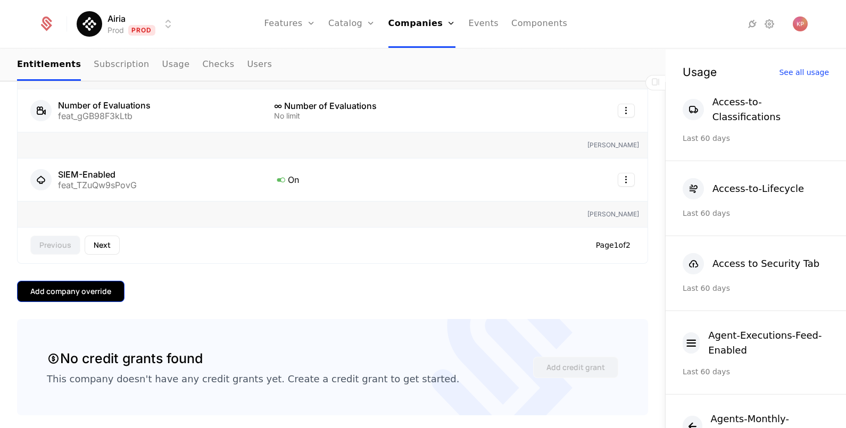
click at [97, 286] on div "Add company override" at bounding box center [70, 291] width 81 height 11
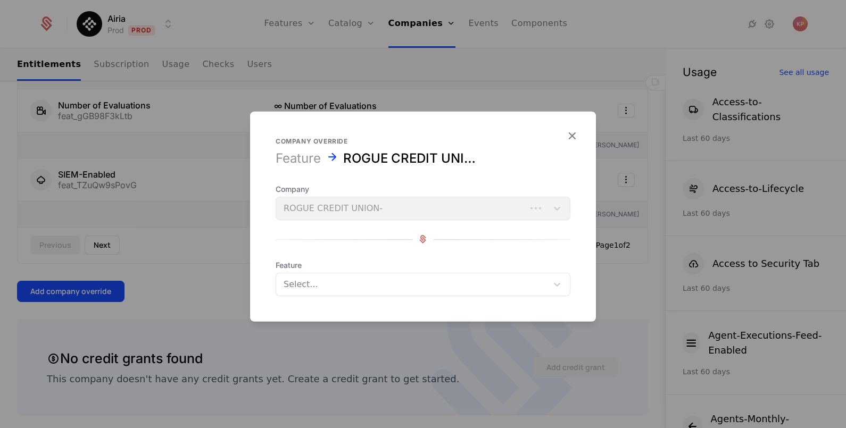
click at [339, 286] on div at bounding box center [412, 284] width 257 height 15
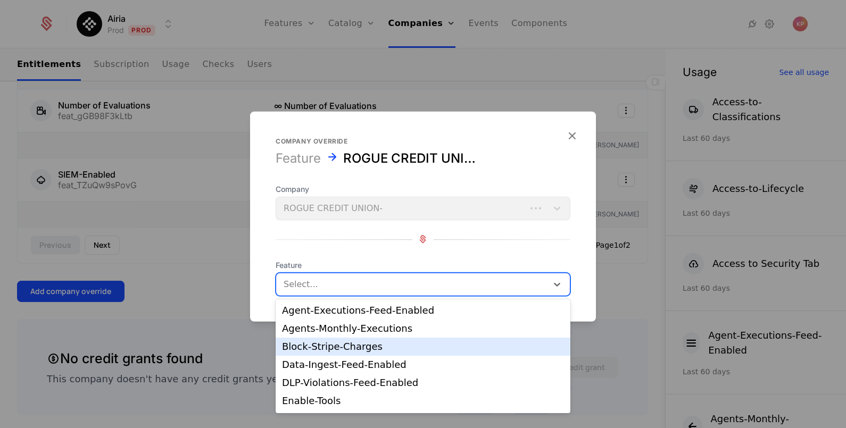
scroll to position [89, 0]
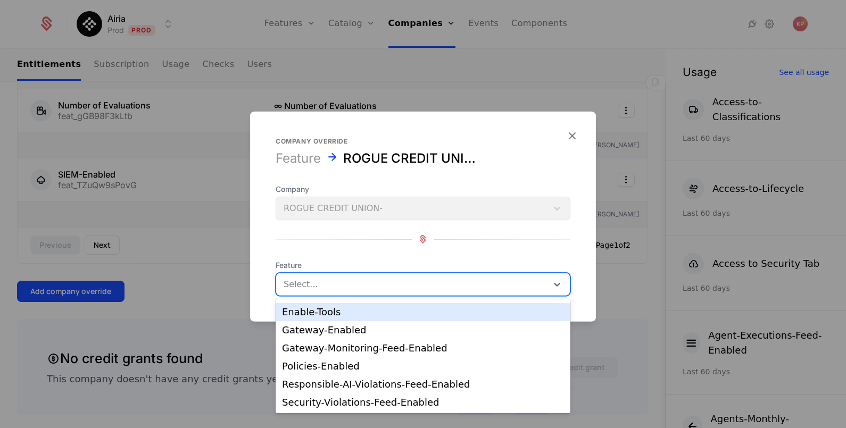
click at [396, 310] on div "Enable-Tools" at bounding box center [423, 313] width 282 height 10
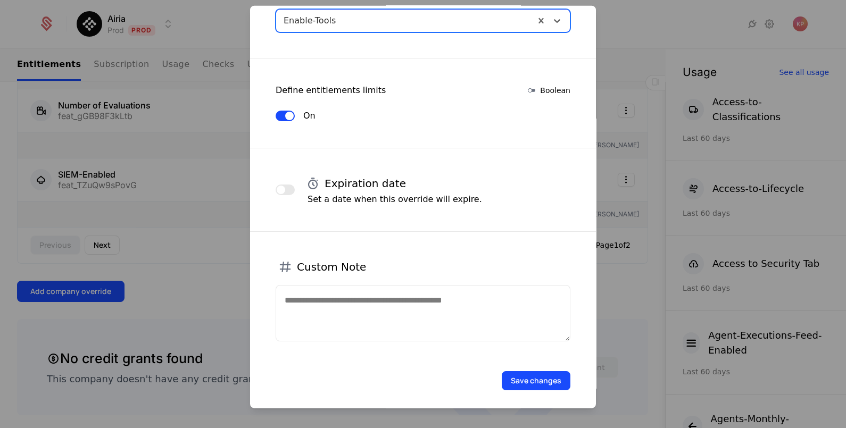
scroll to position [164, 0]
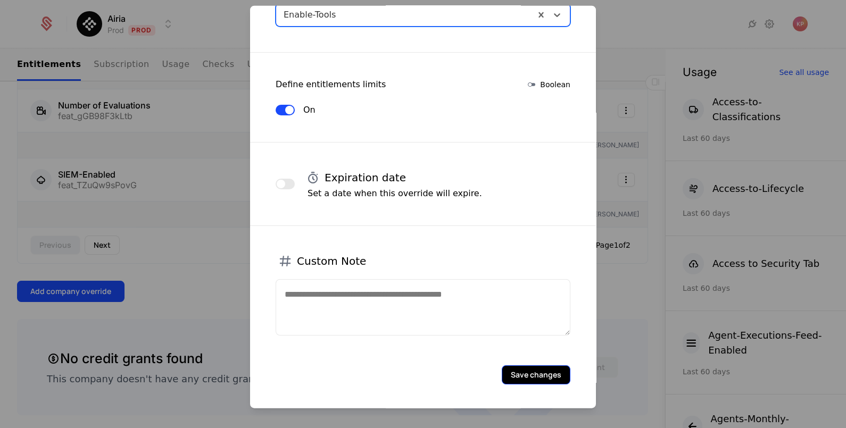
click at [517, 365] on button "Save changes" at bounding box center [536, 374] width 69 height 19
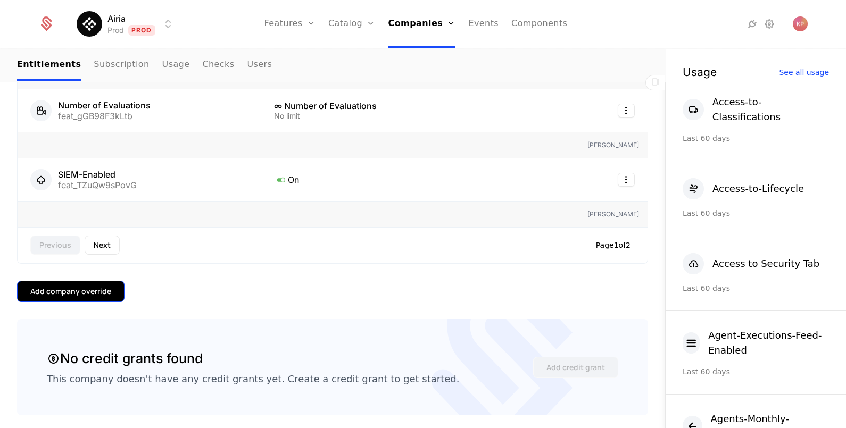
click at [90, 291] on div "Add company override" at bounding box center [70, 291] width 81 height 11
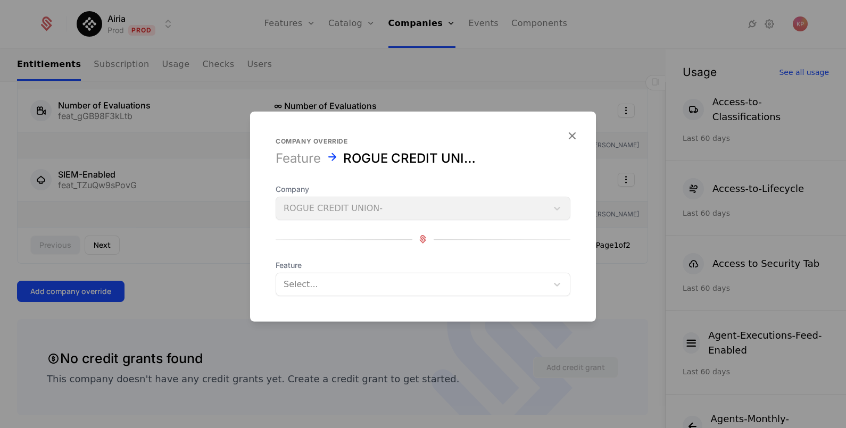
click at [338, 284] on div at bounding box center [412, 284] width 257 height 15
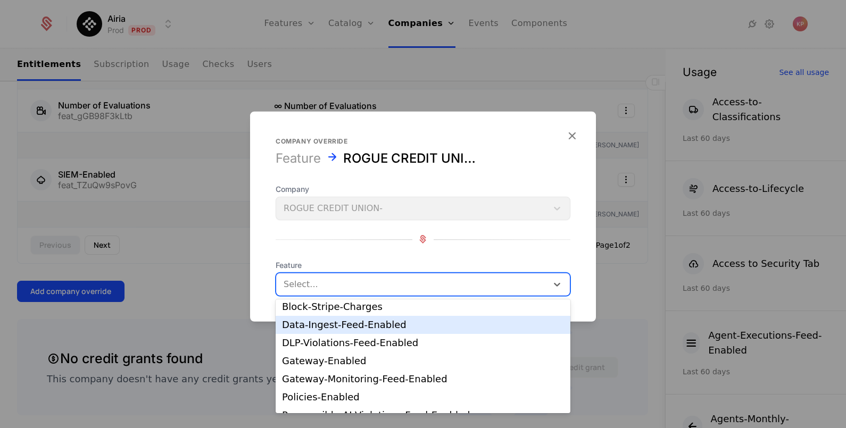
scroll to position [71, 0]
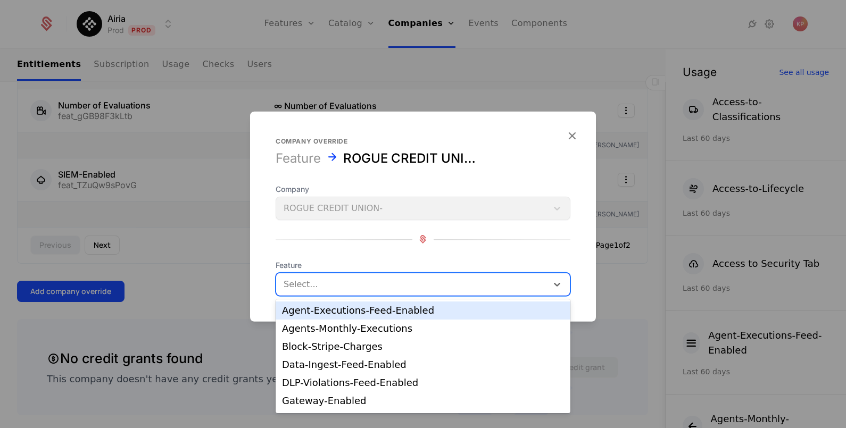
click at [396, 290] on div at bounding box center [412, 284] width 257 height 15
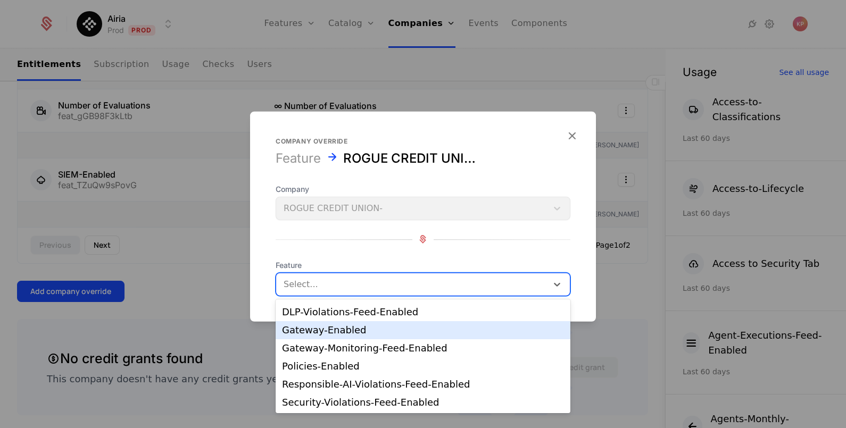
scroll to position [0, 0]
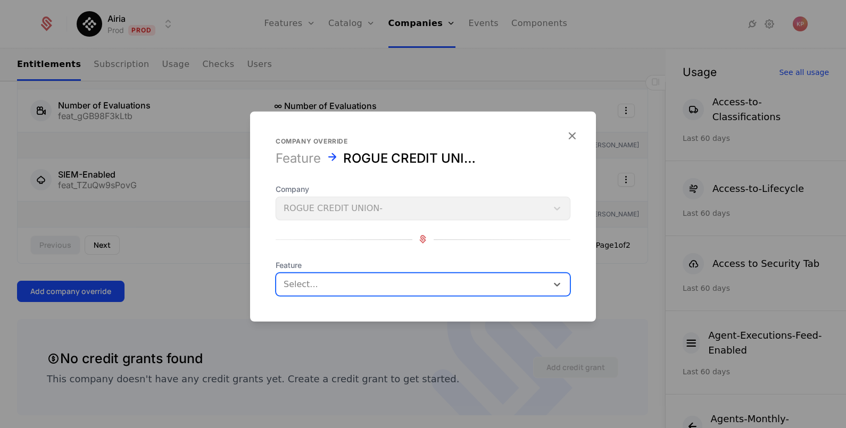
click at [372, 284] on div at bounding box center [412, 284] width 257 height 15
click at [356, 292] on div "Select..." at bounding box center [411, 284] width 271 height 19
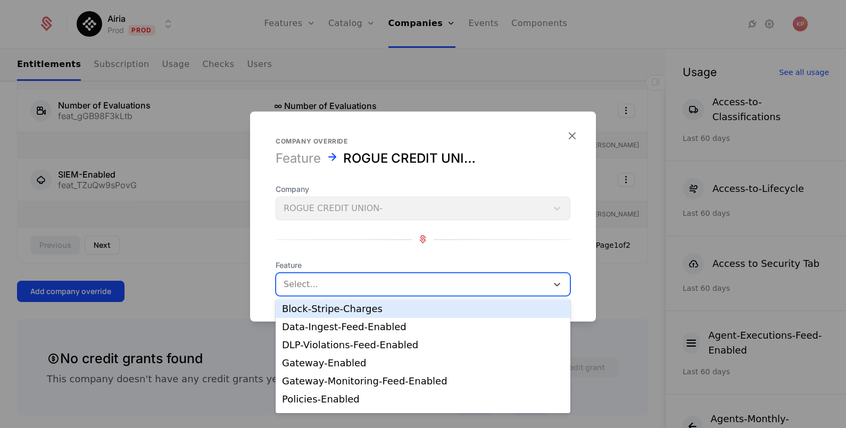
scroll to position [71, 0]
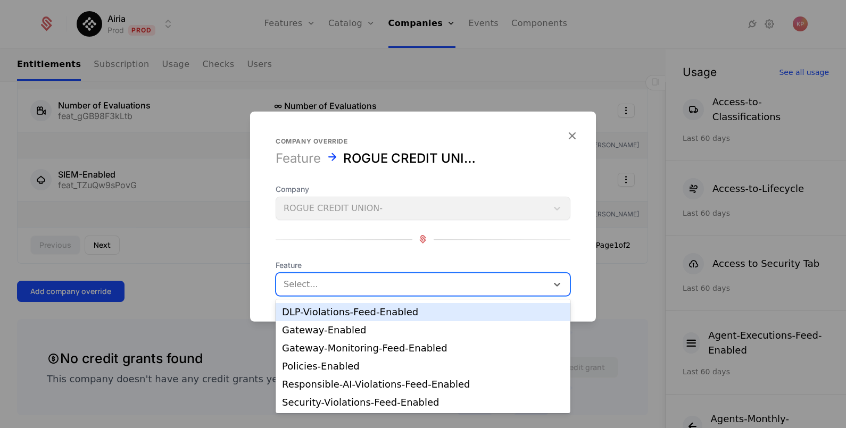
click at [433, 148] on div "Company override Feature ROGUE CREDIT UNION-" at bounding box center [423, 152] width 295 height 30
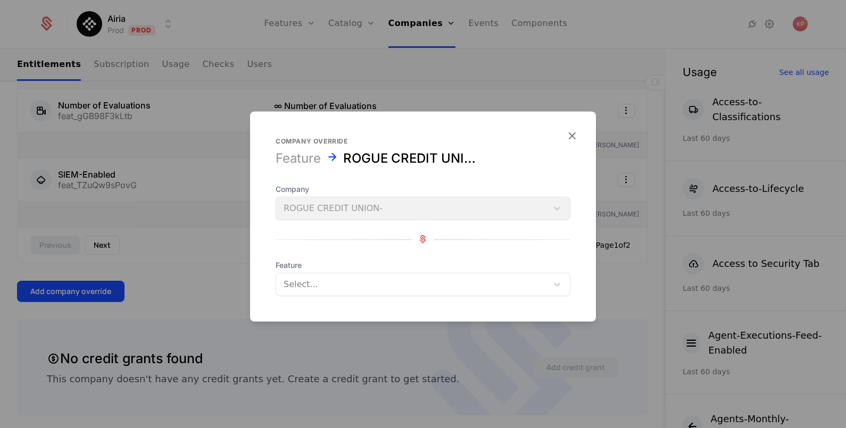
drag, startPoint x: 577, startPoint y: 134, endPoint x: 556, endPoint y: 136, distance: 20.8
click at [575, 134] on icon "button" at bounding box center [572, 135] width 14 height 14
